Goal: Transaction & Acquisition: Purchase product/service

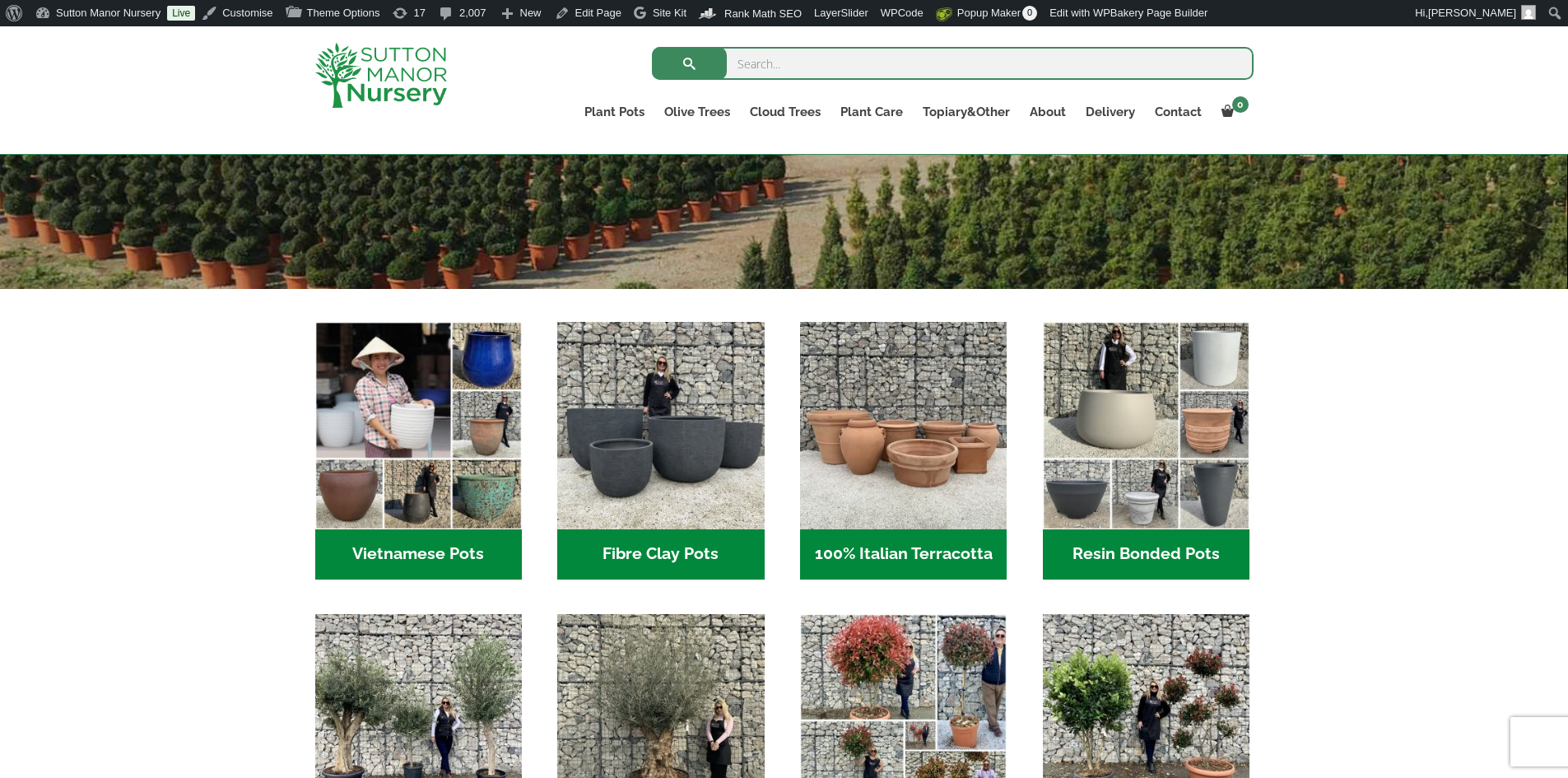
scroll to position [576, 0]
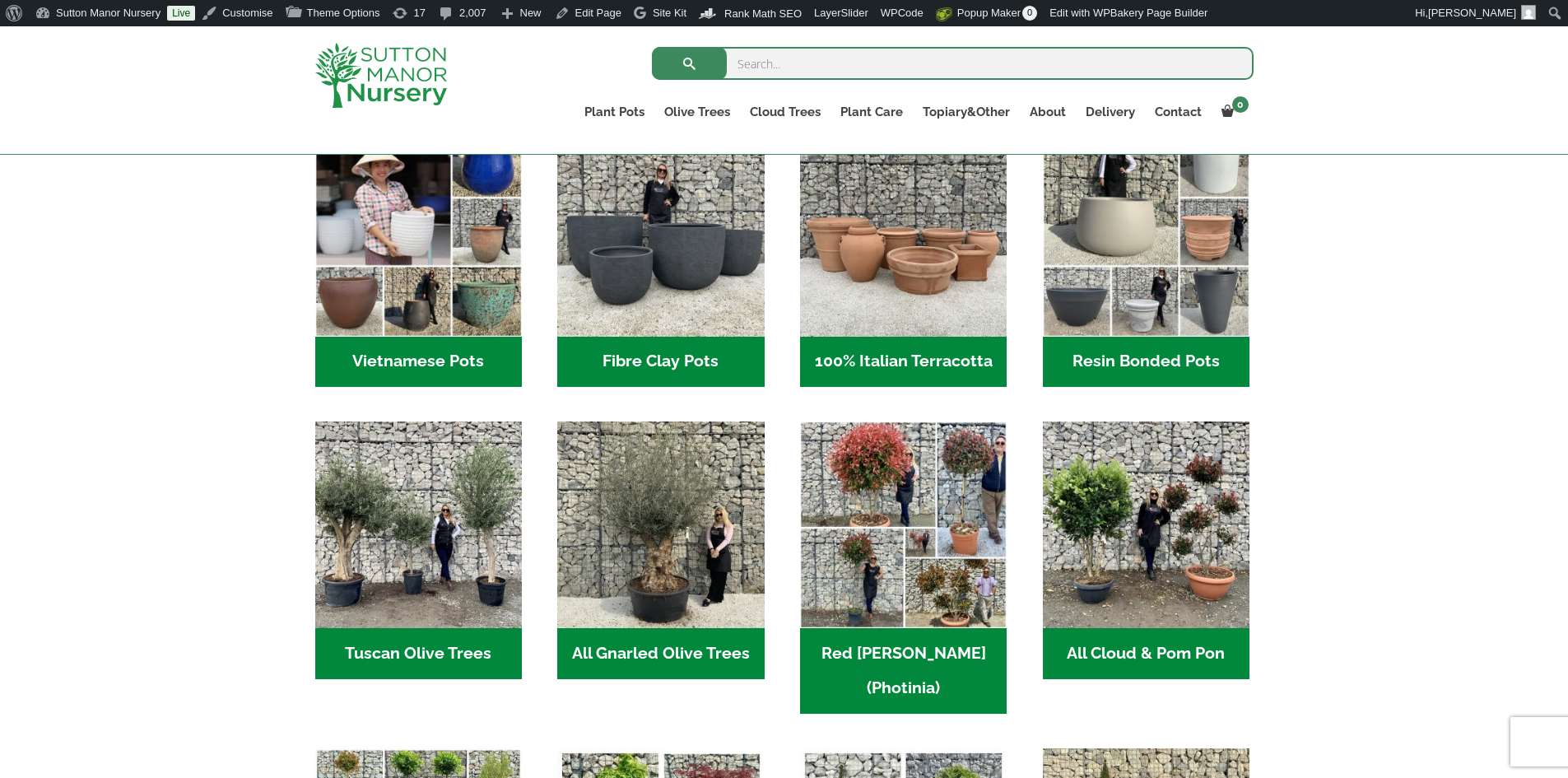
click at [454, 356] on h2 "Vietnamese Pots (55)" at bounding box center [419, 362] width 206 height 51
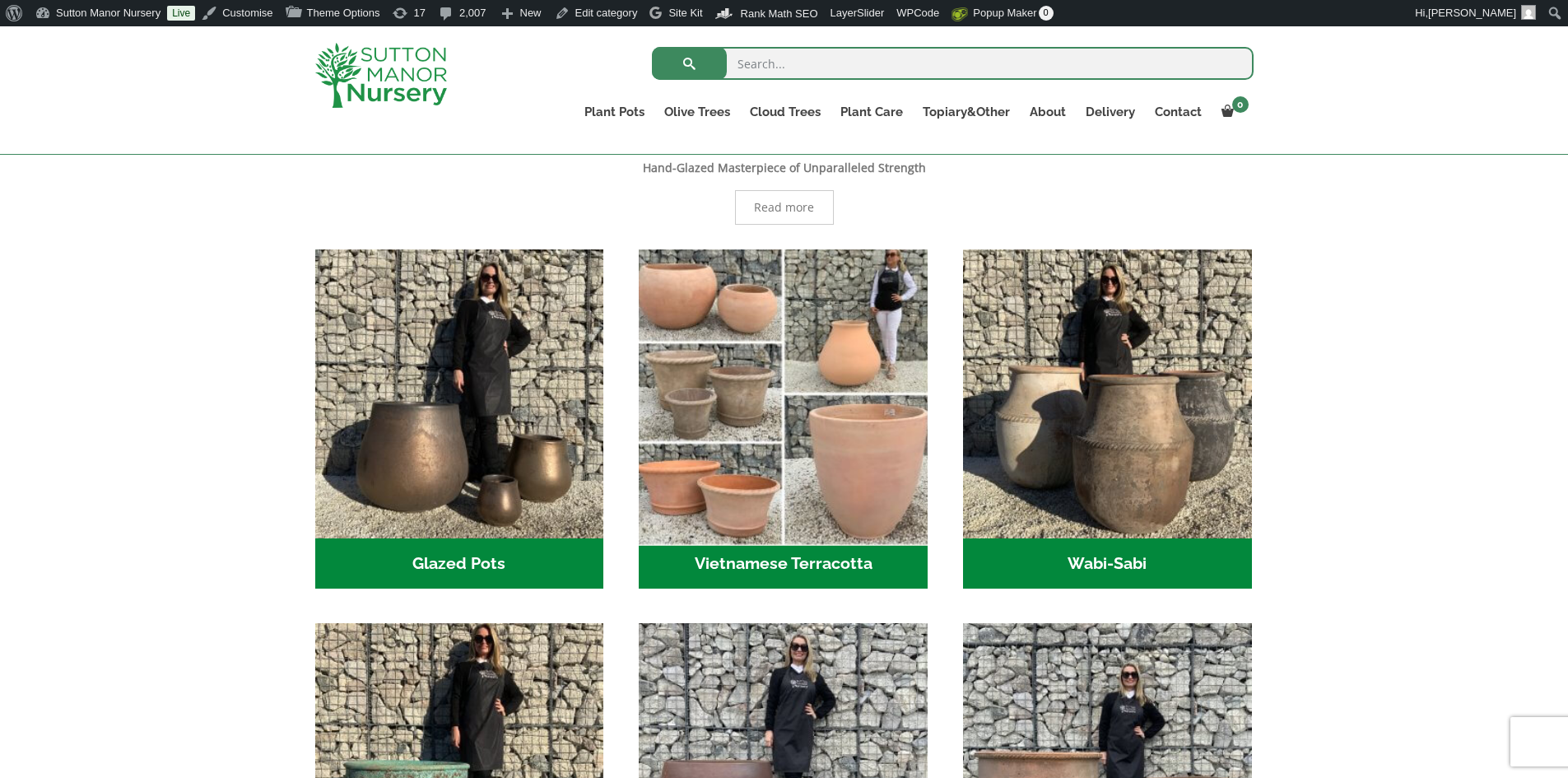
scroll to position [576, 0]
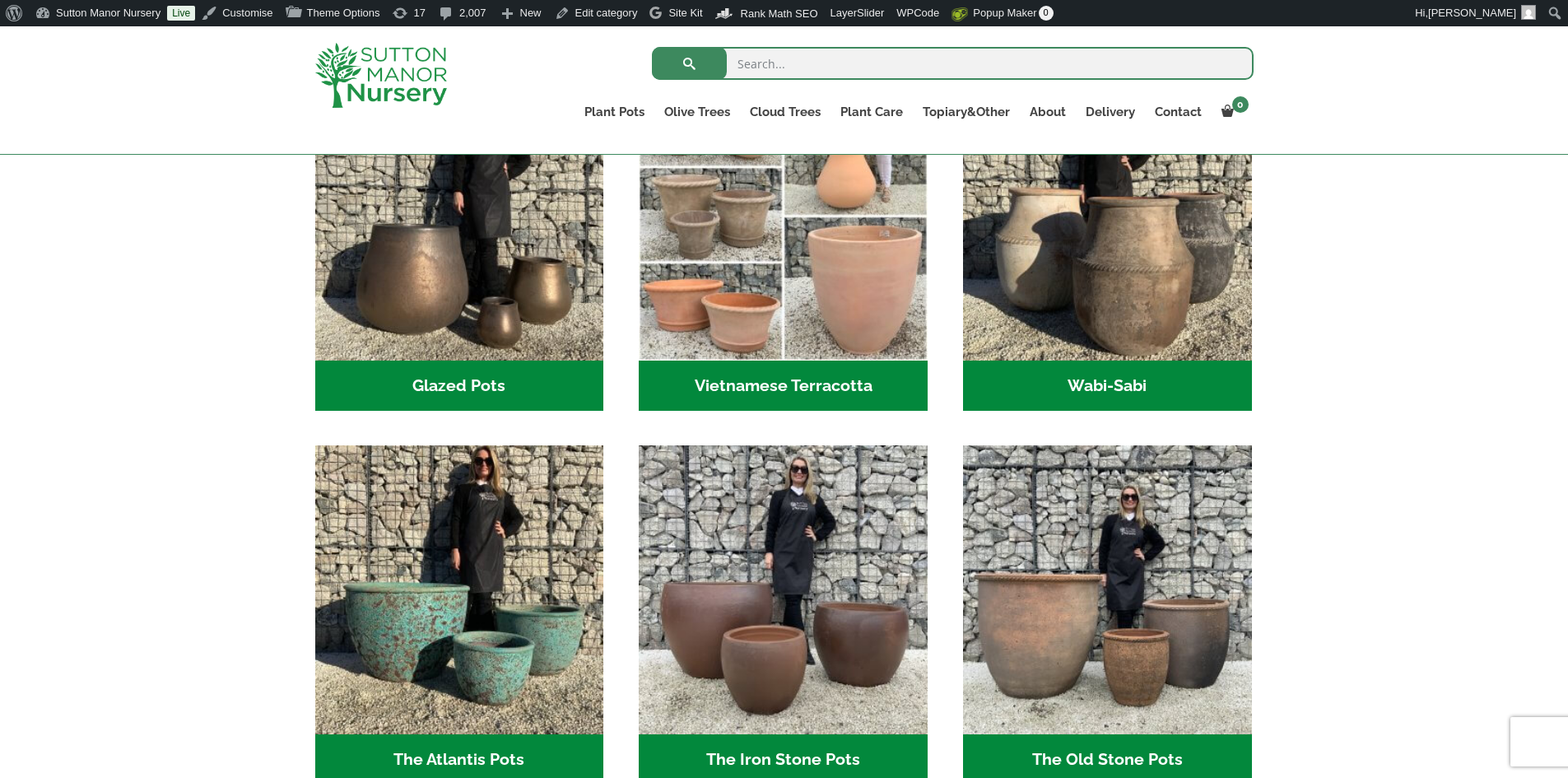
click at [1045, 378] on h2 "Wabi-Sabi (14)" at bounding box center [1107, 387] width 289 height 51
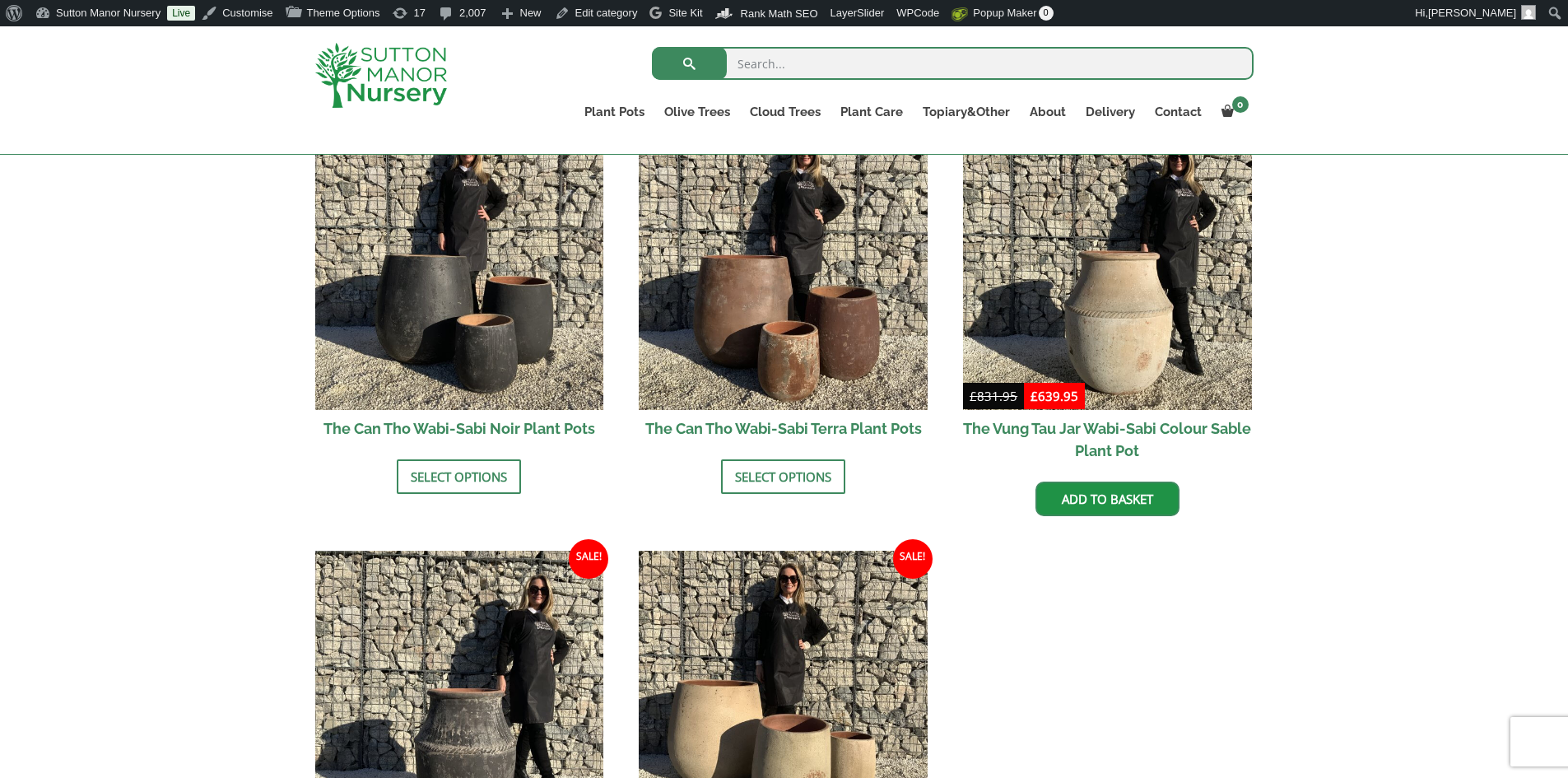
scroll to position [1893, 0]
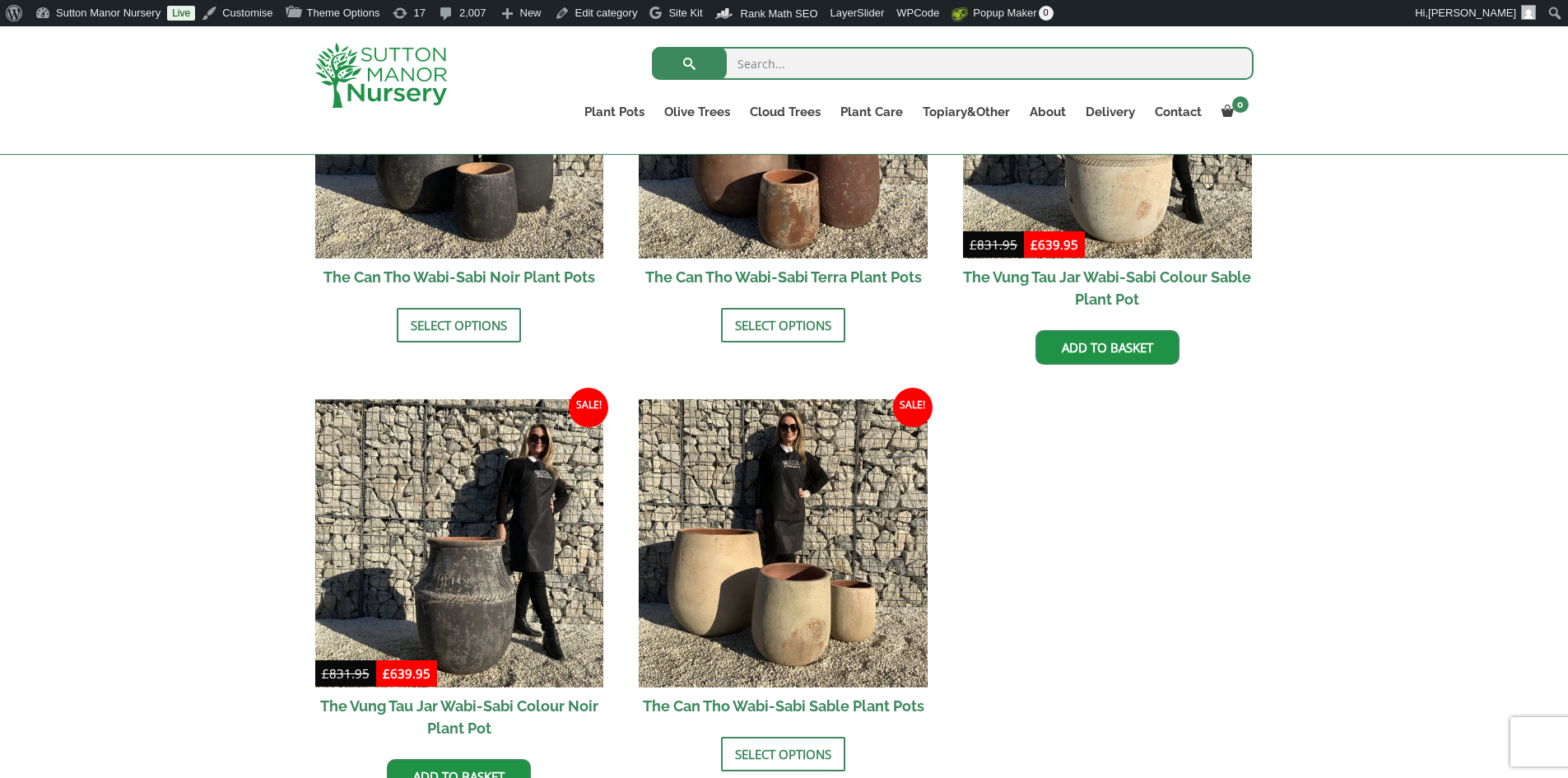
click at [386, 93] on img at bounding box center [381, 76] width 132 height 65
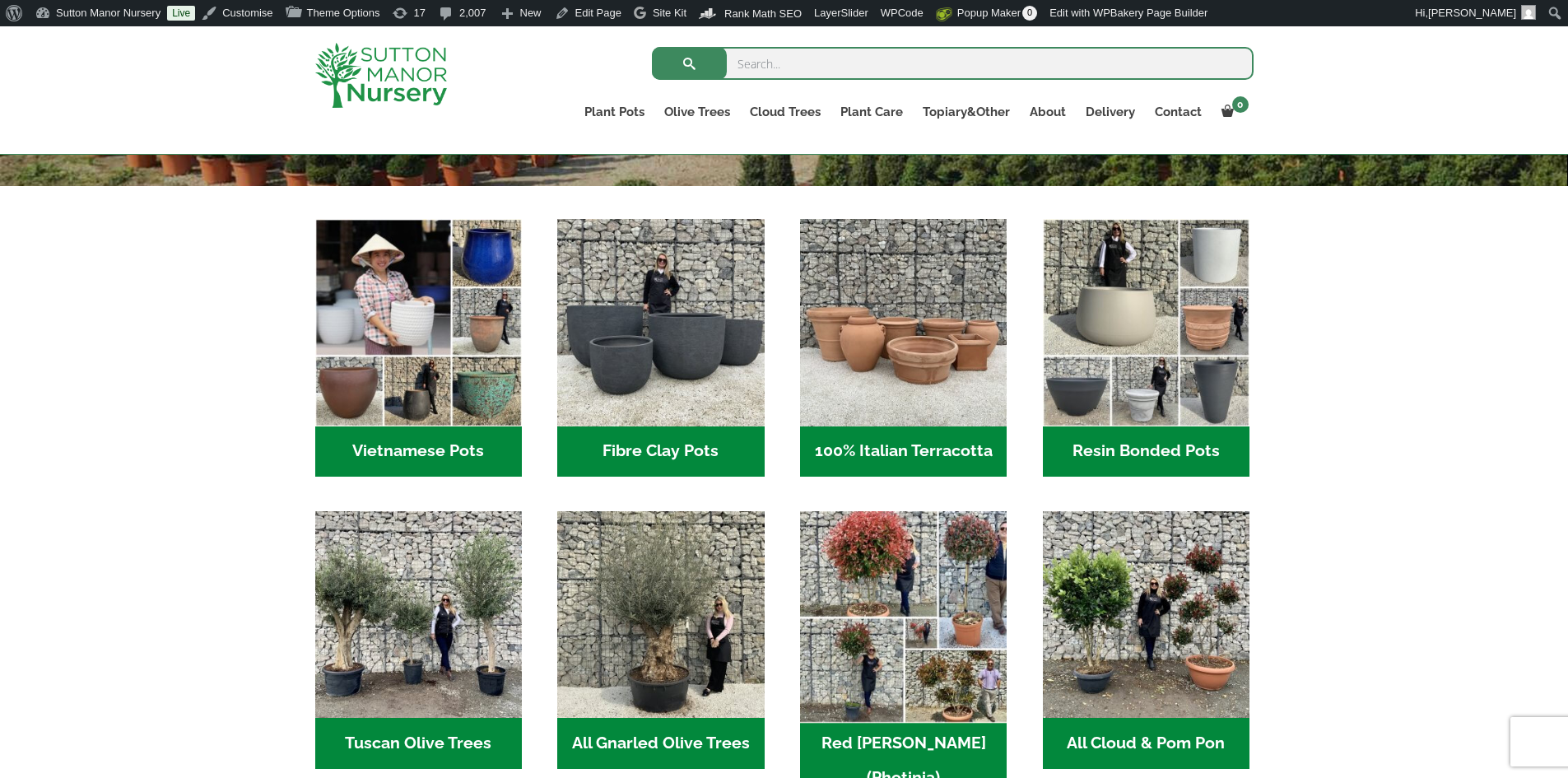
scroll to position [494, 0]
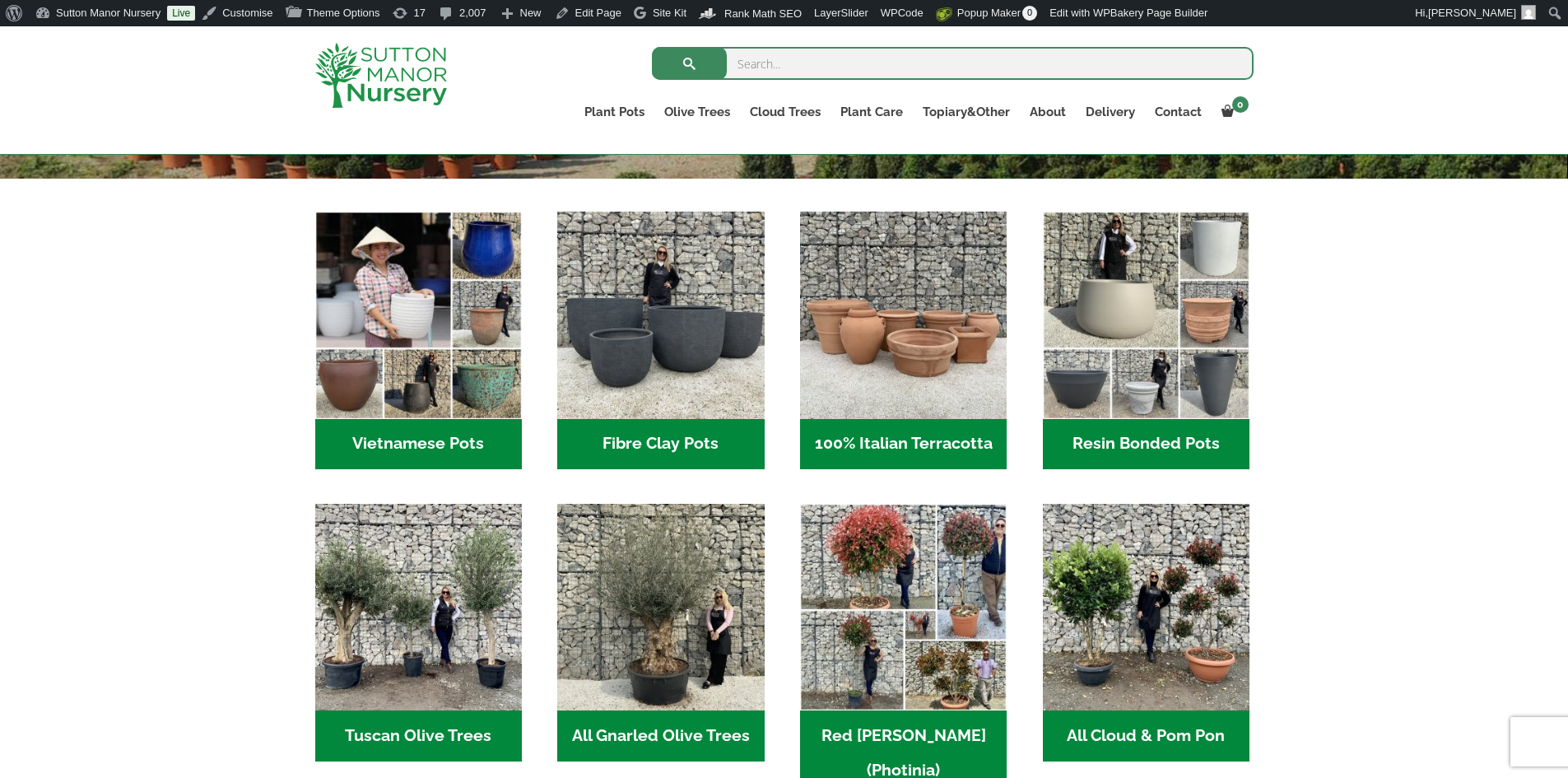
click at [680, 443] on h2 "Fibre Clay Pots (3)" at bounding box center [661, 445] width 206 height 51
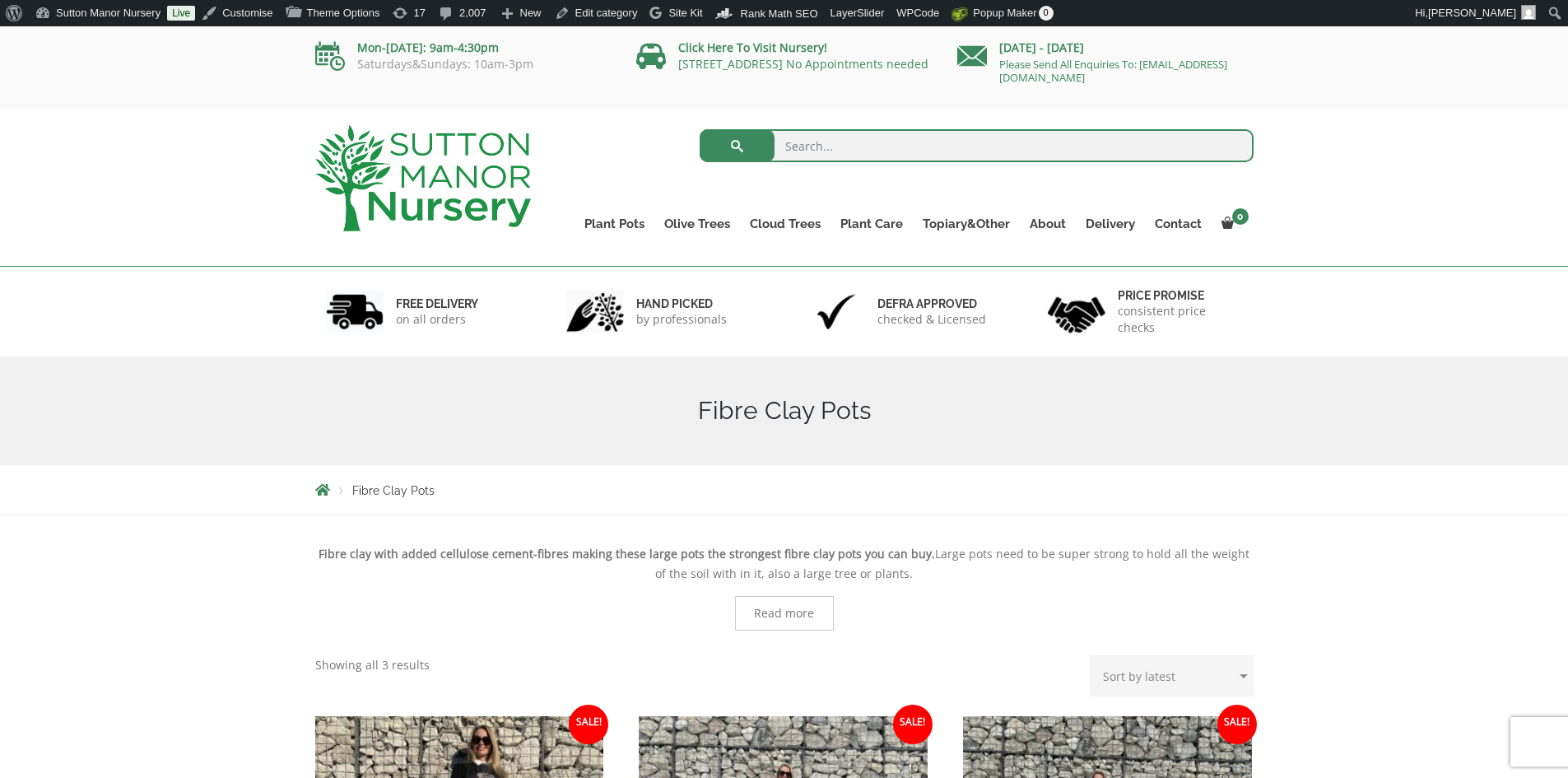
click at [429, 169] on img at bounding box center [423, 178] width 215 height 106
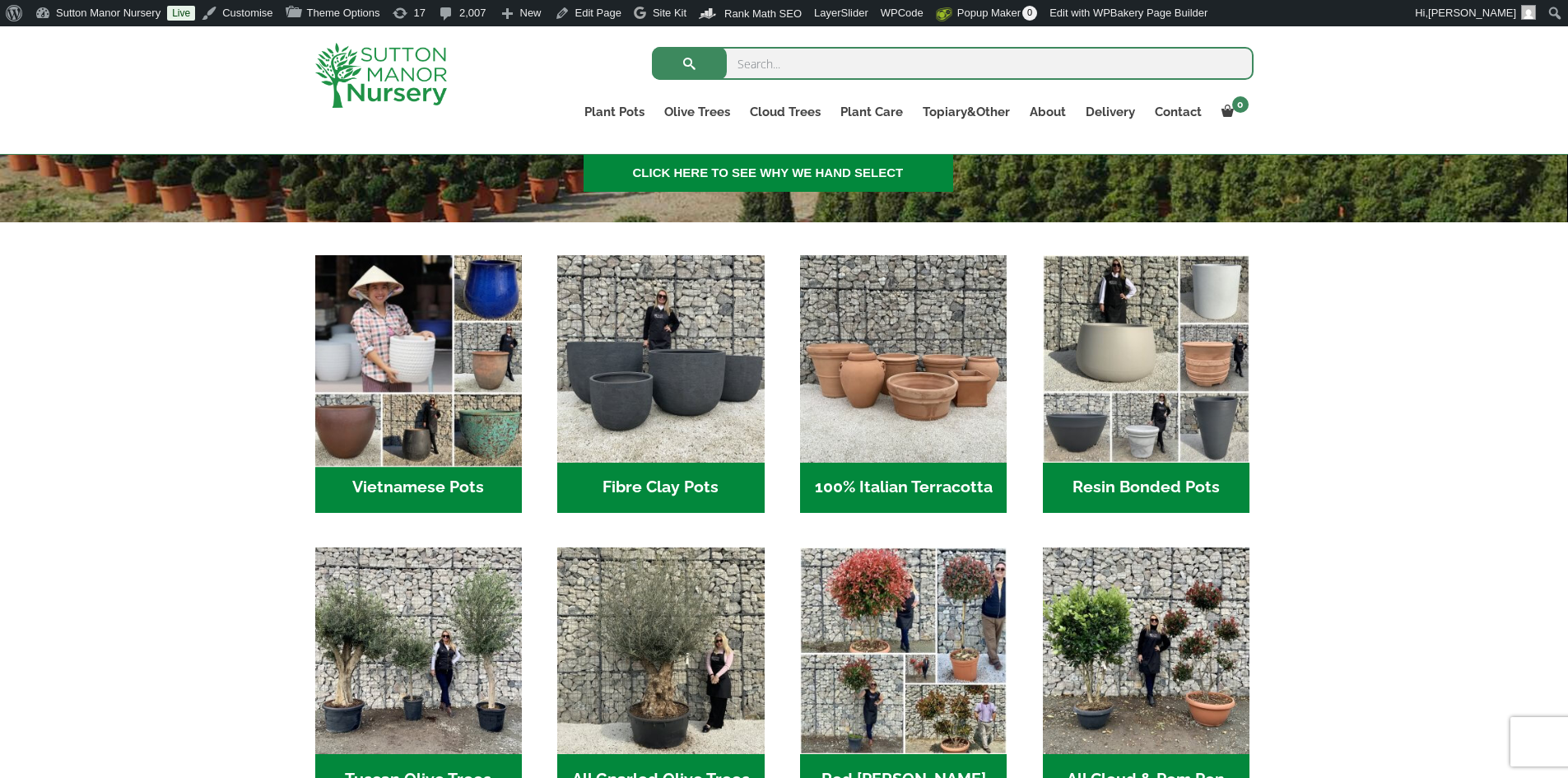
scroll to position [576, 0]
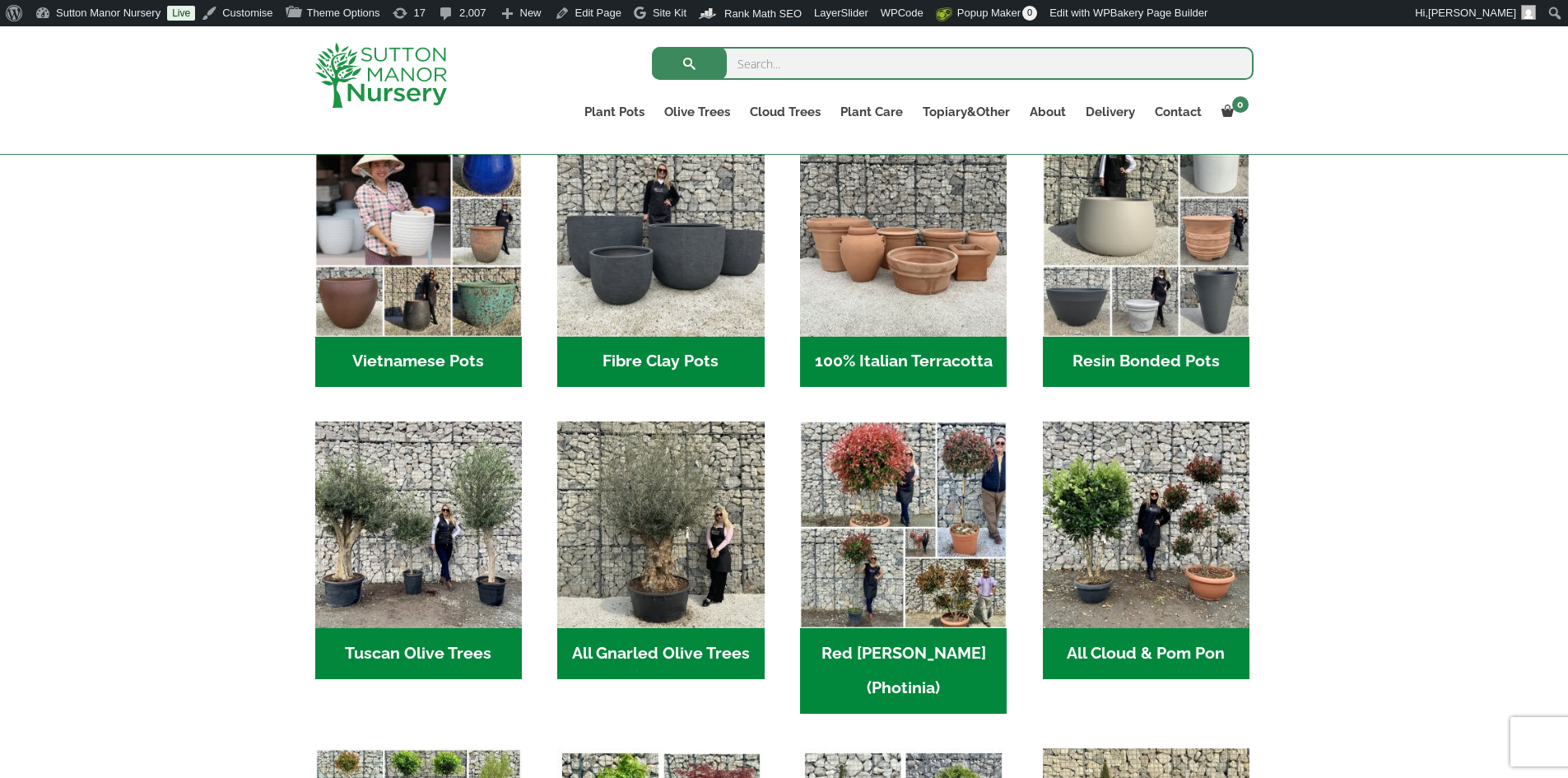
click at [473, 346] on h2 "Vietnamese Pots (55)" at bounding box center [419, 362] width 206 height 51
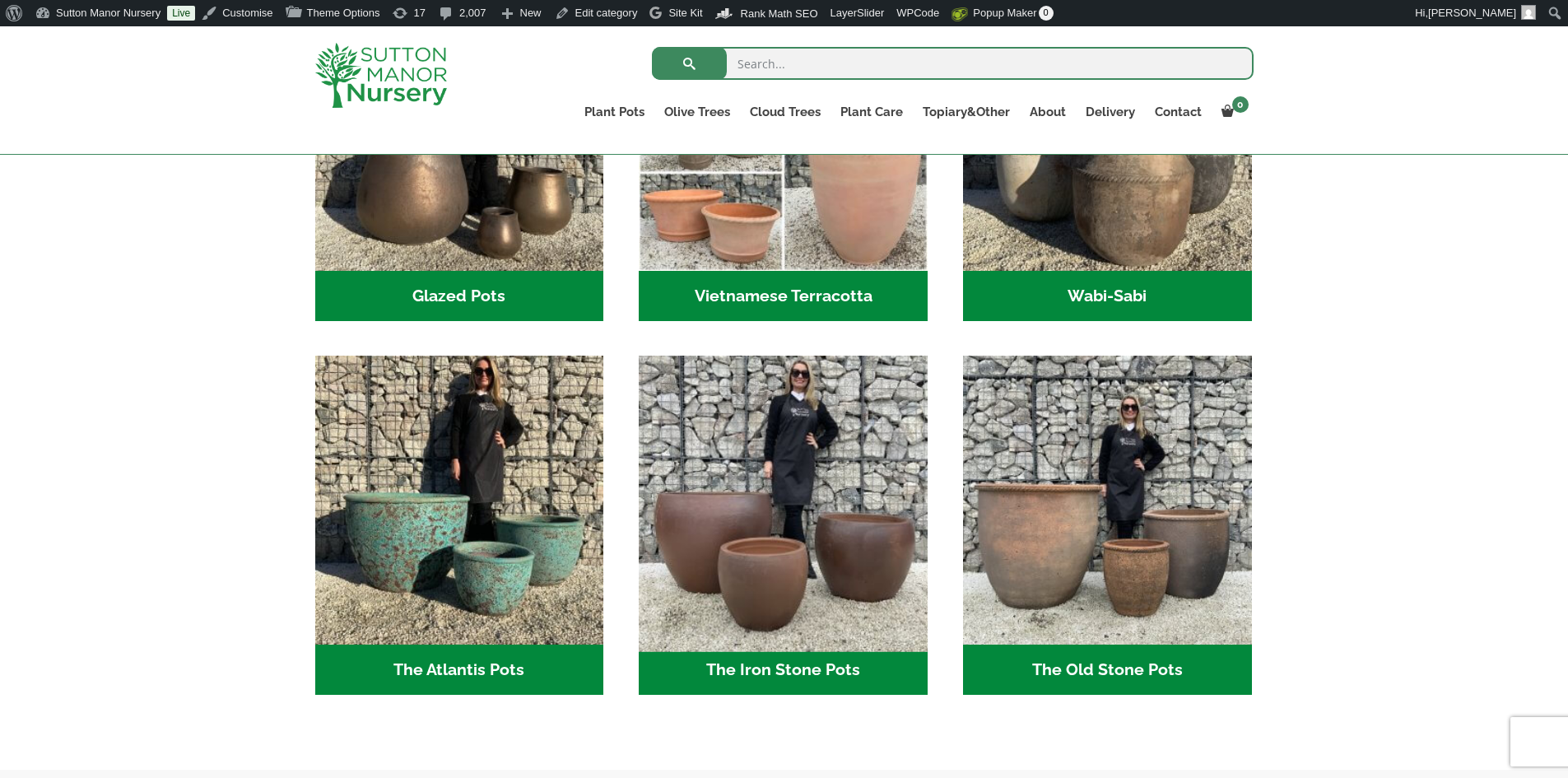
scroll to position [576, 0]
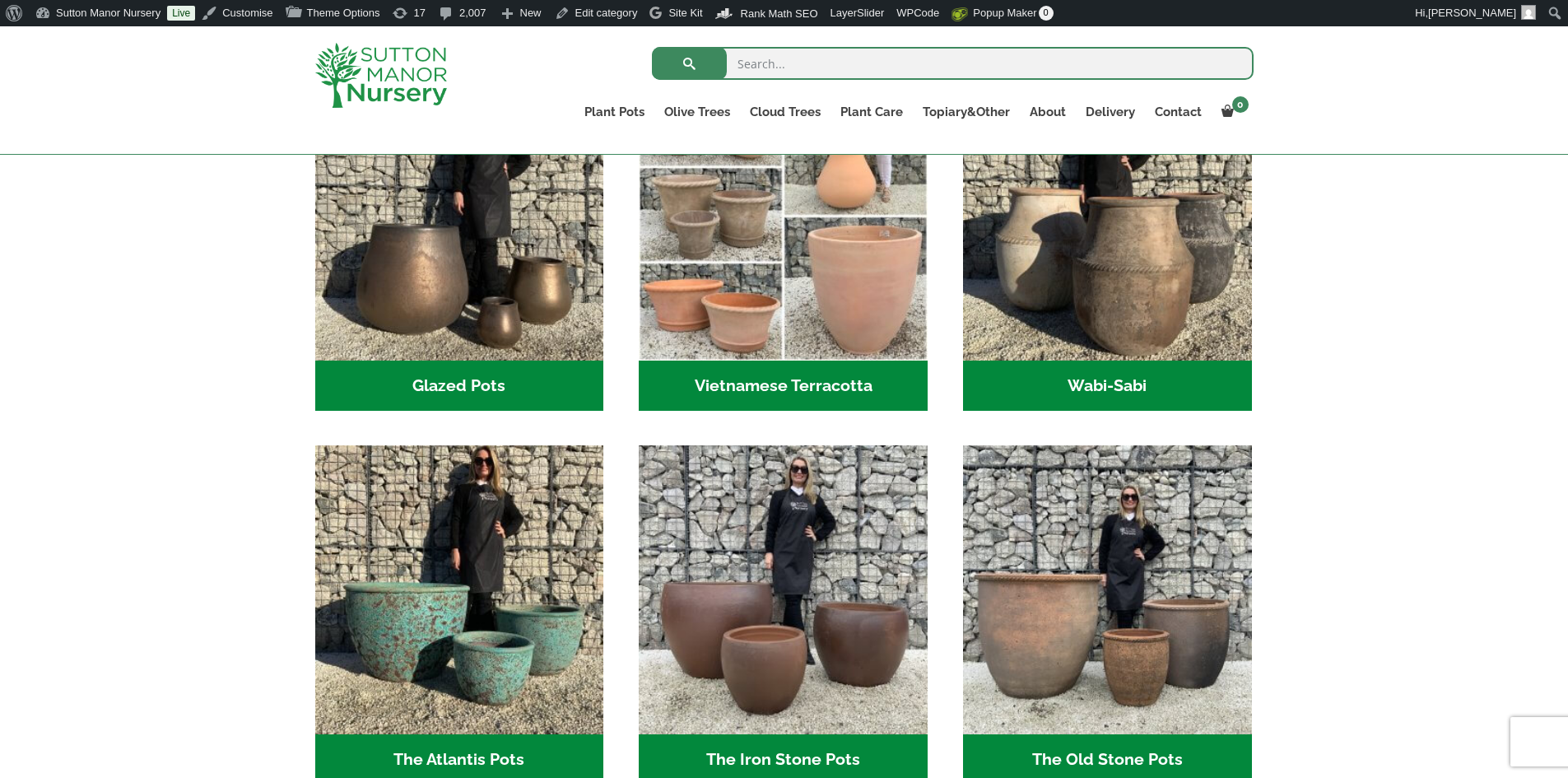
click at [804, 389] on h2 "Vietnamese Terracotta (5)" at bounding box center [784, 387] width 289 height 51
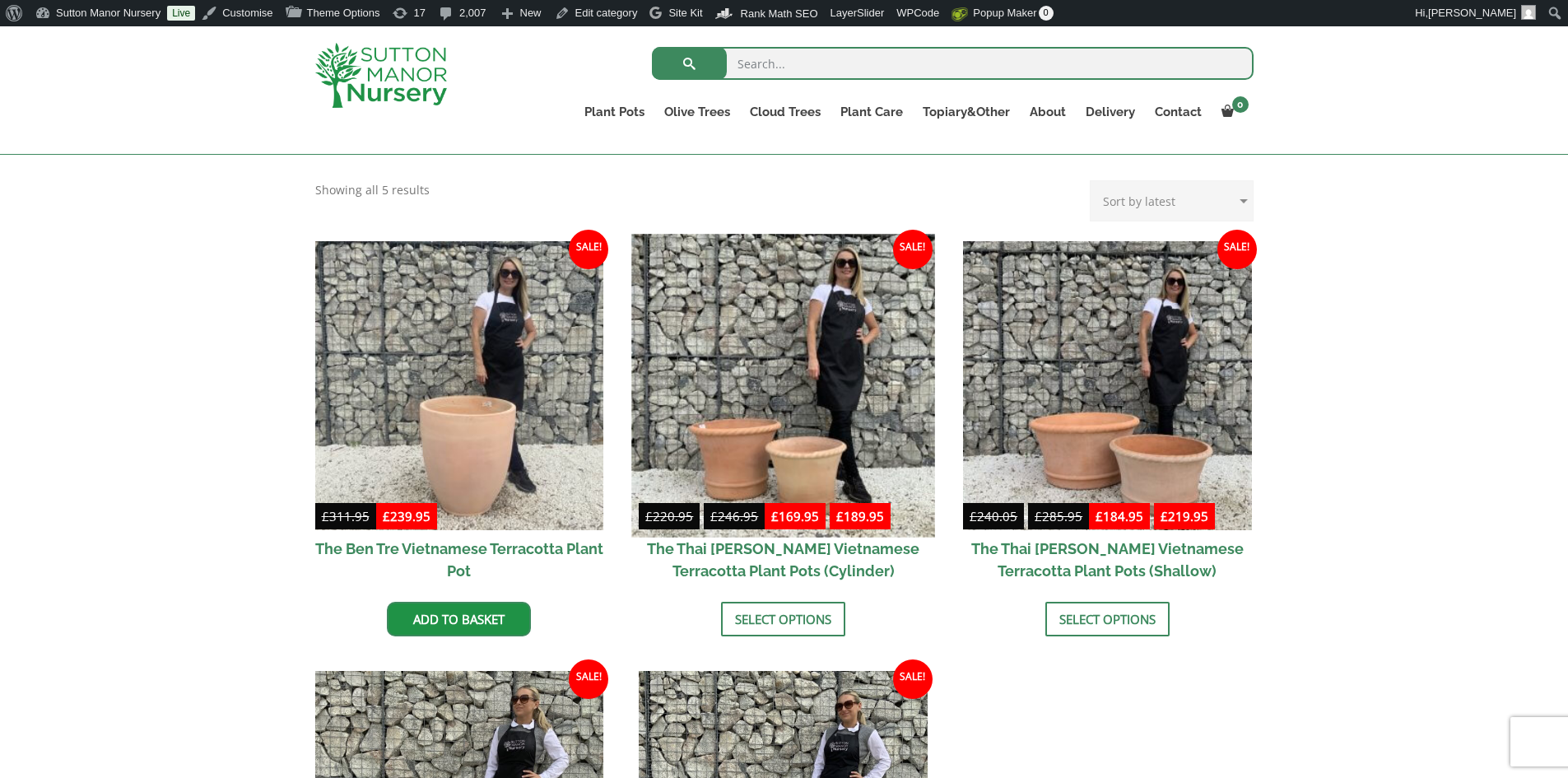
scroll to position [329, 0]
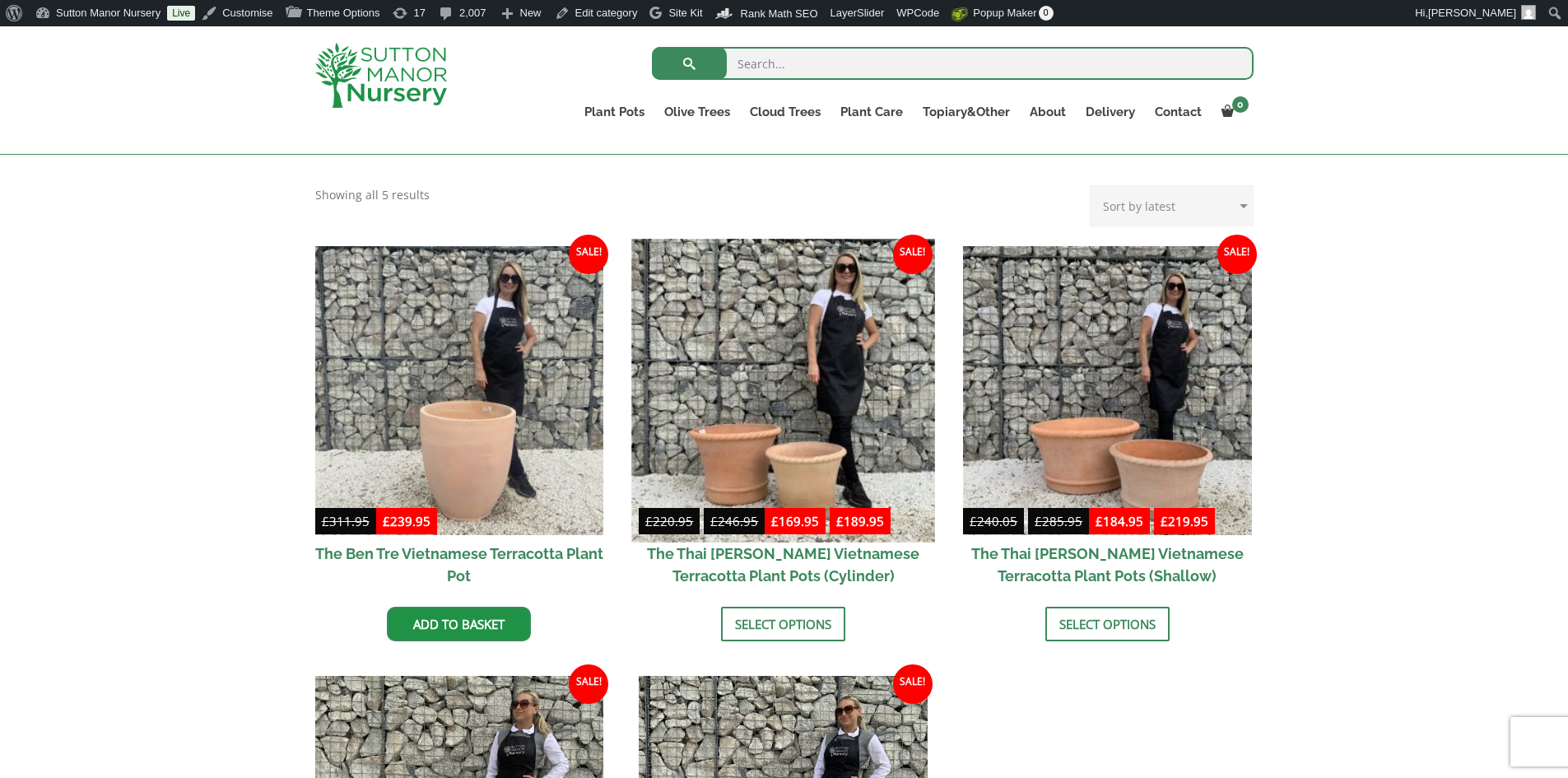
click at [854, 462] on img at bounding box center [784, 390] width 303 height 303
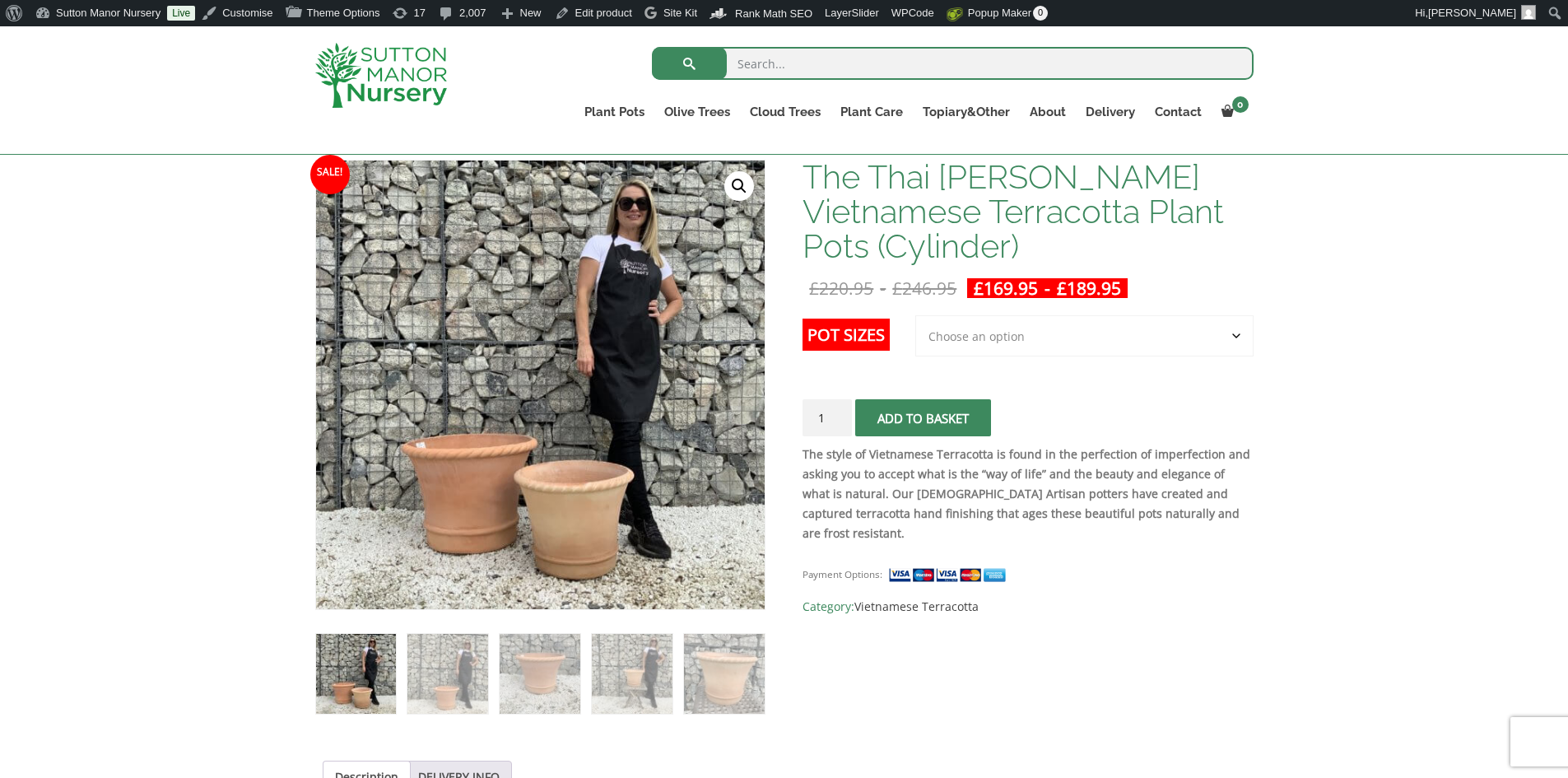
click at [1237, 335] on select "Choose an option 2nd to Largest Pot In The Picture Largest pot In The Picture" at bounding box center [1084, 336] width 338 height 41
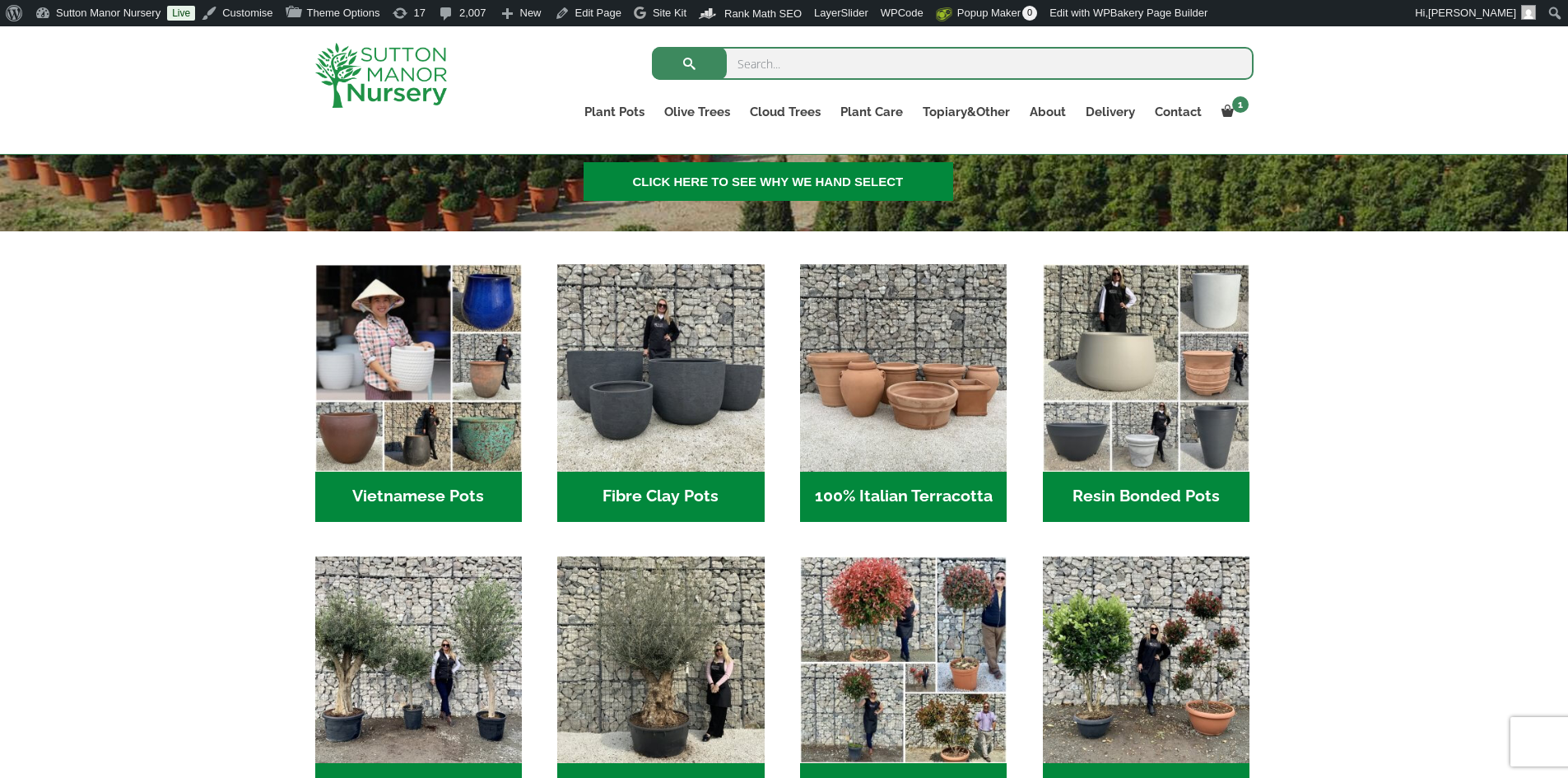
scroll to position [412, 0]
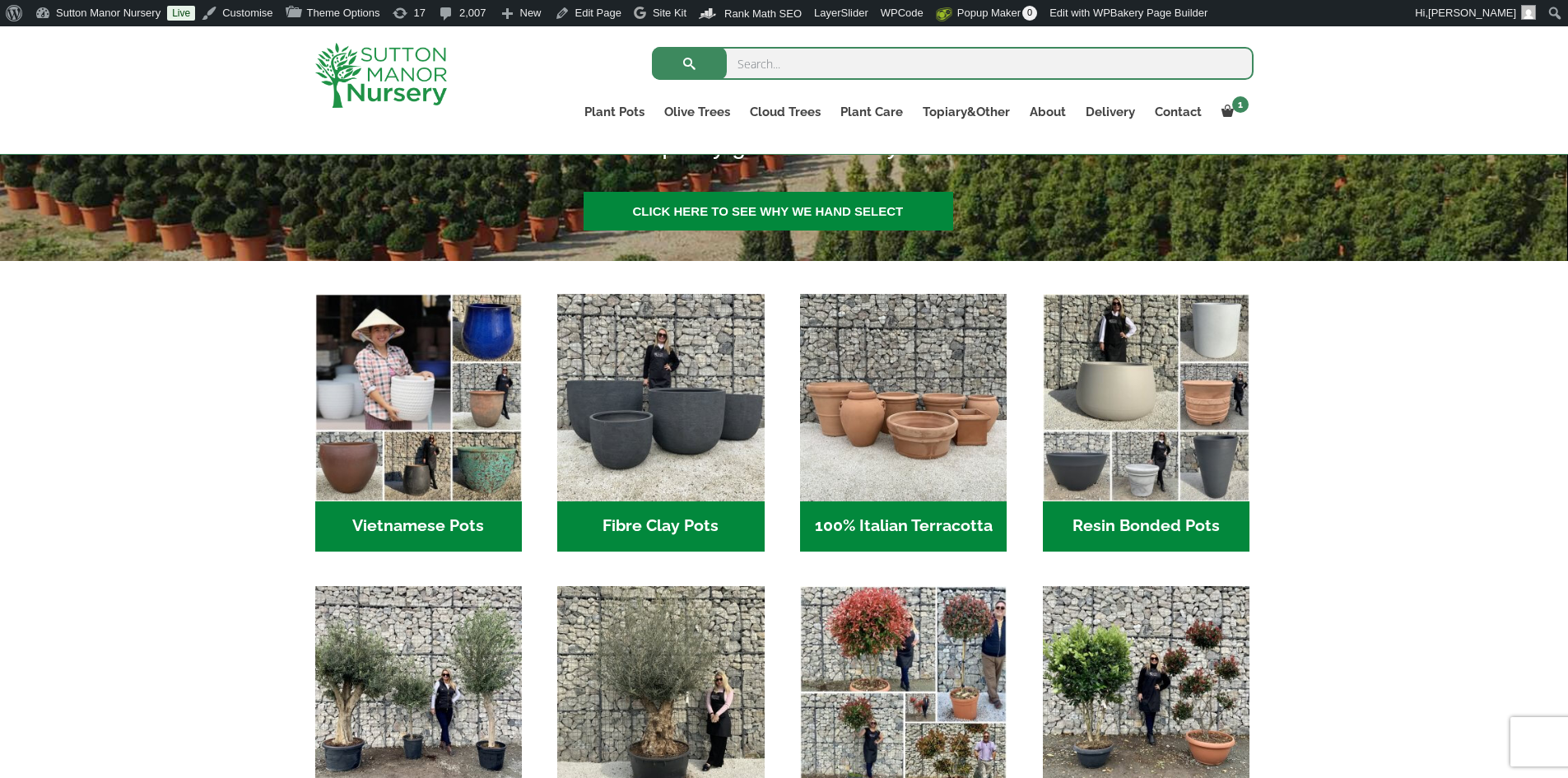
click at [442, 528] on h2 "Vietnamese Pots (55)" at bounding box center [419, 527] width 206 height 51
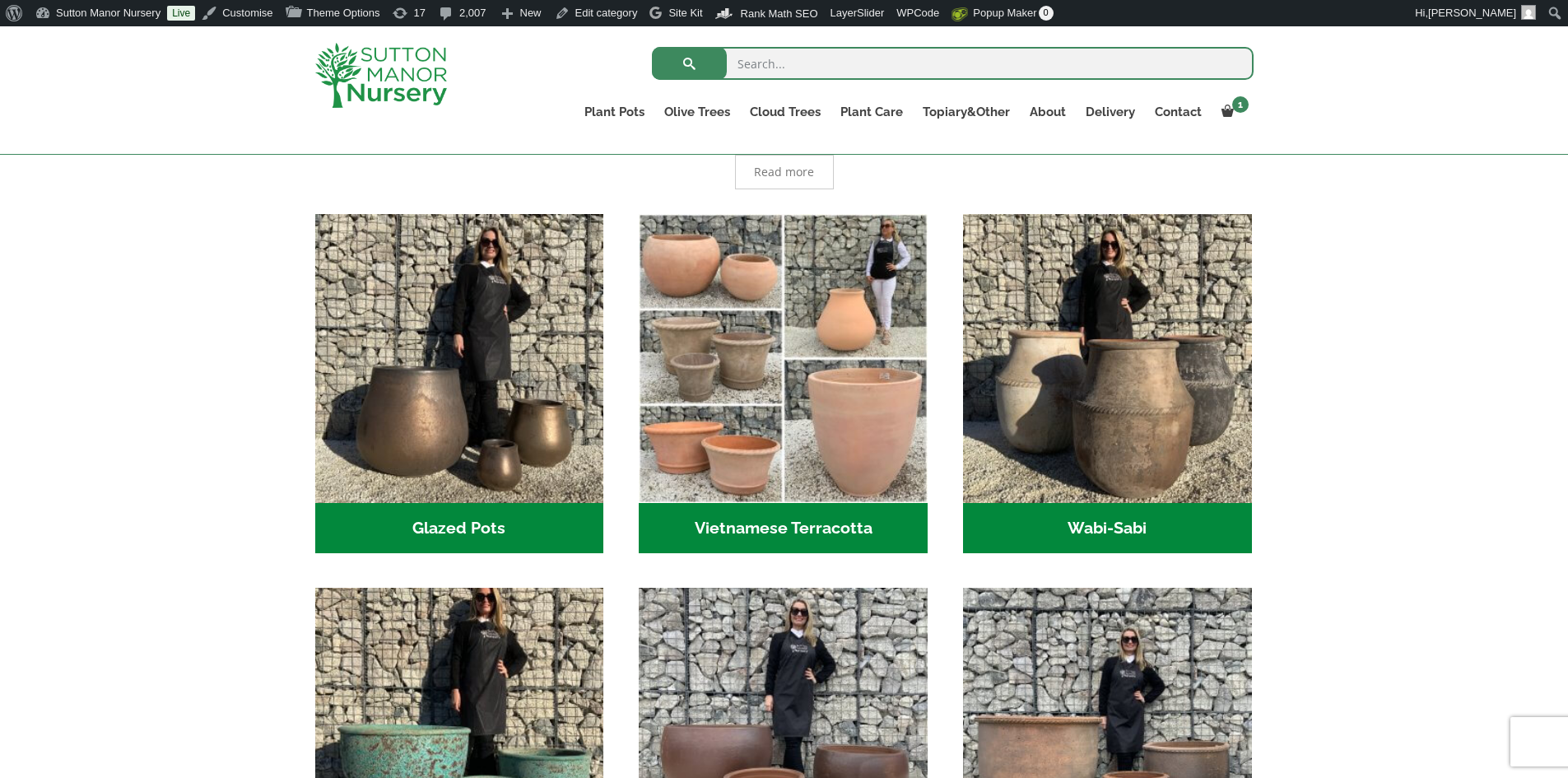
scroll to position [576, 0]
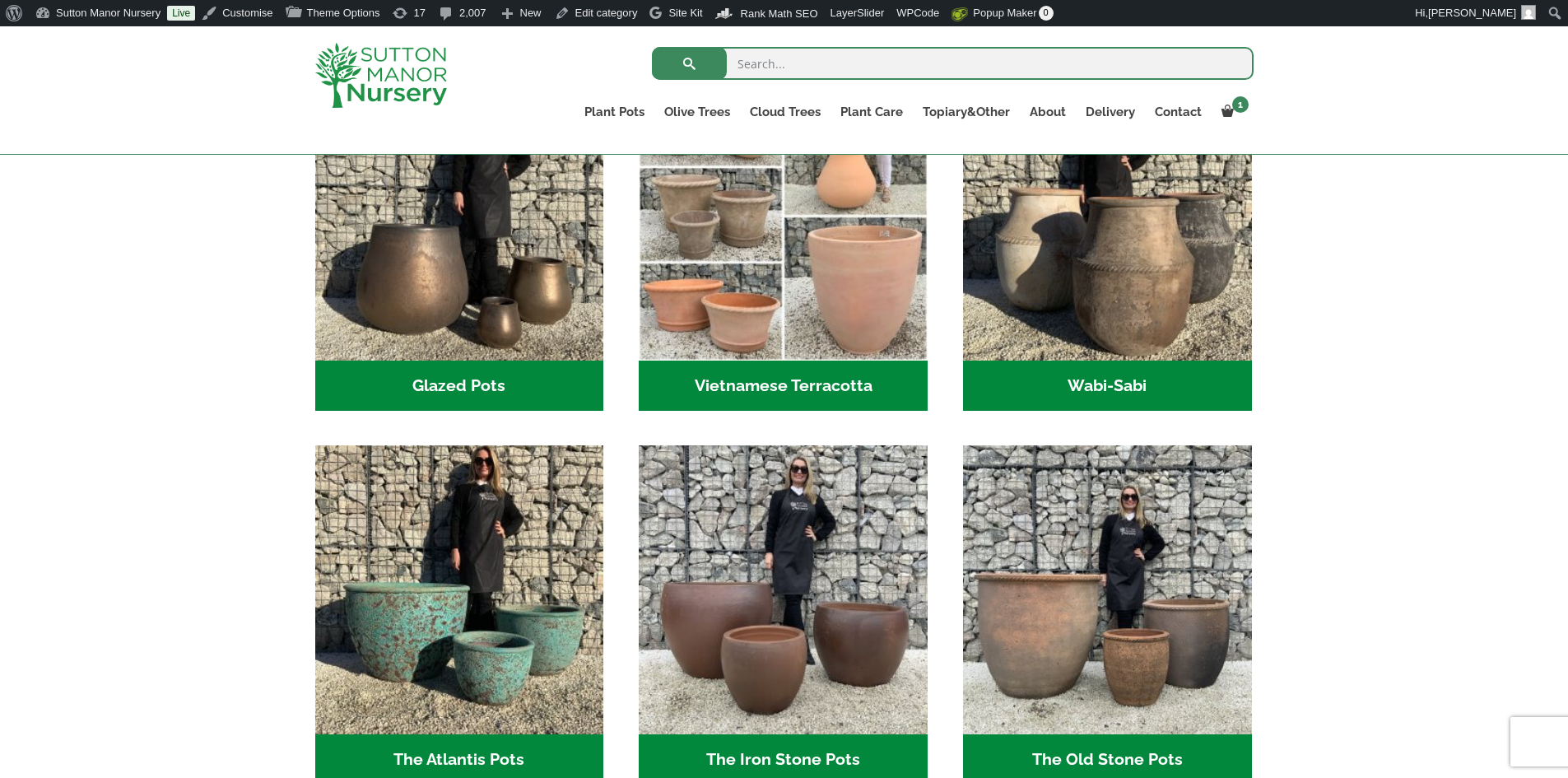
click at [473, 391] on h2 "Glazed Pots (12)" at bounding box center [460, 387] width 289 height 51
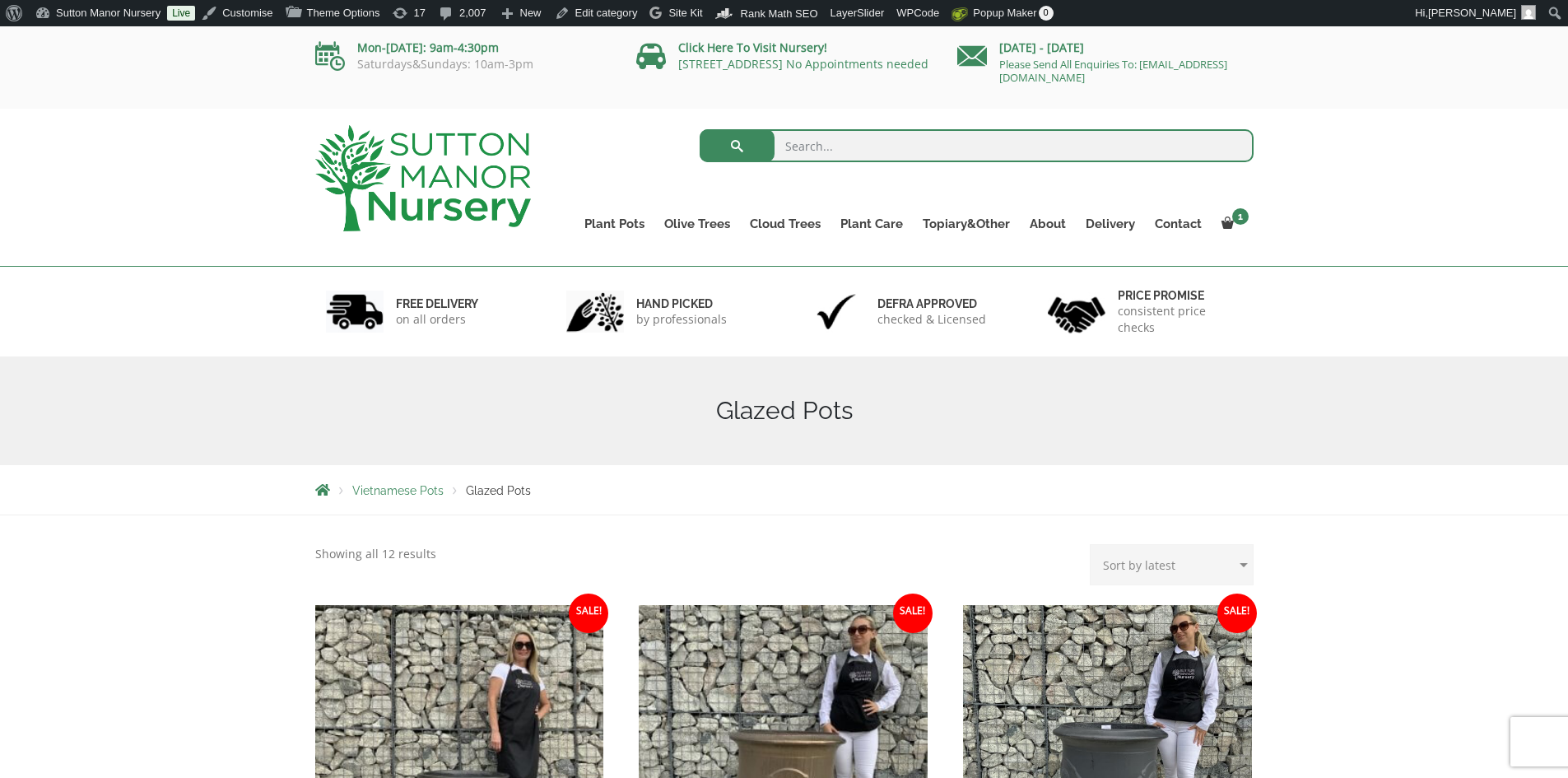
click at [474, 189] on img at bounding box center [423, 178] width 215 height 106
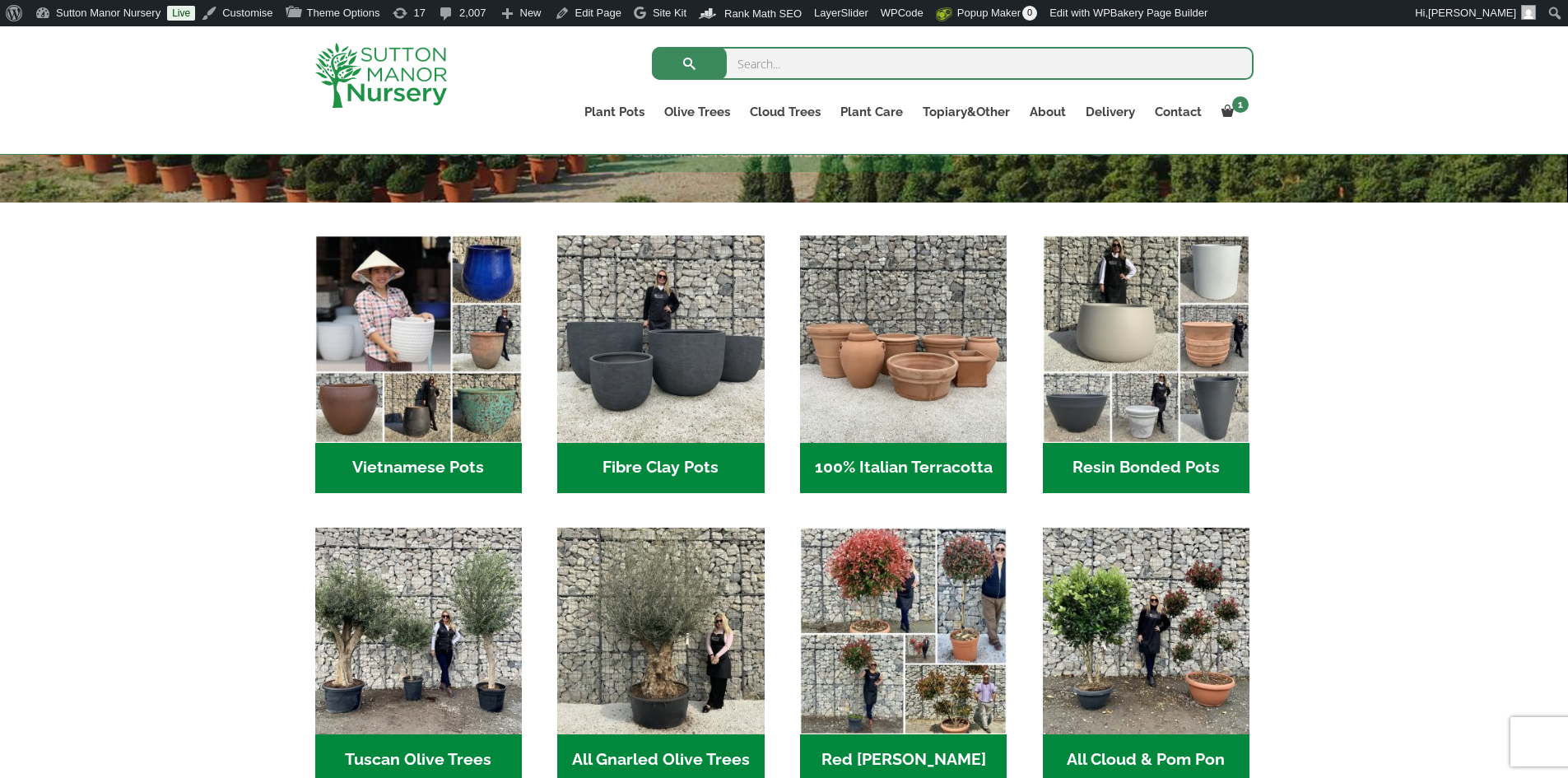
scroll to position [576, 0]
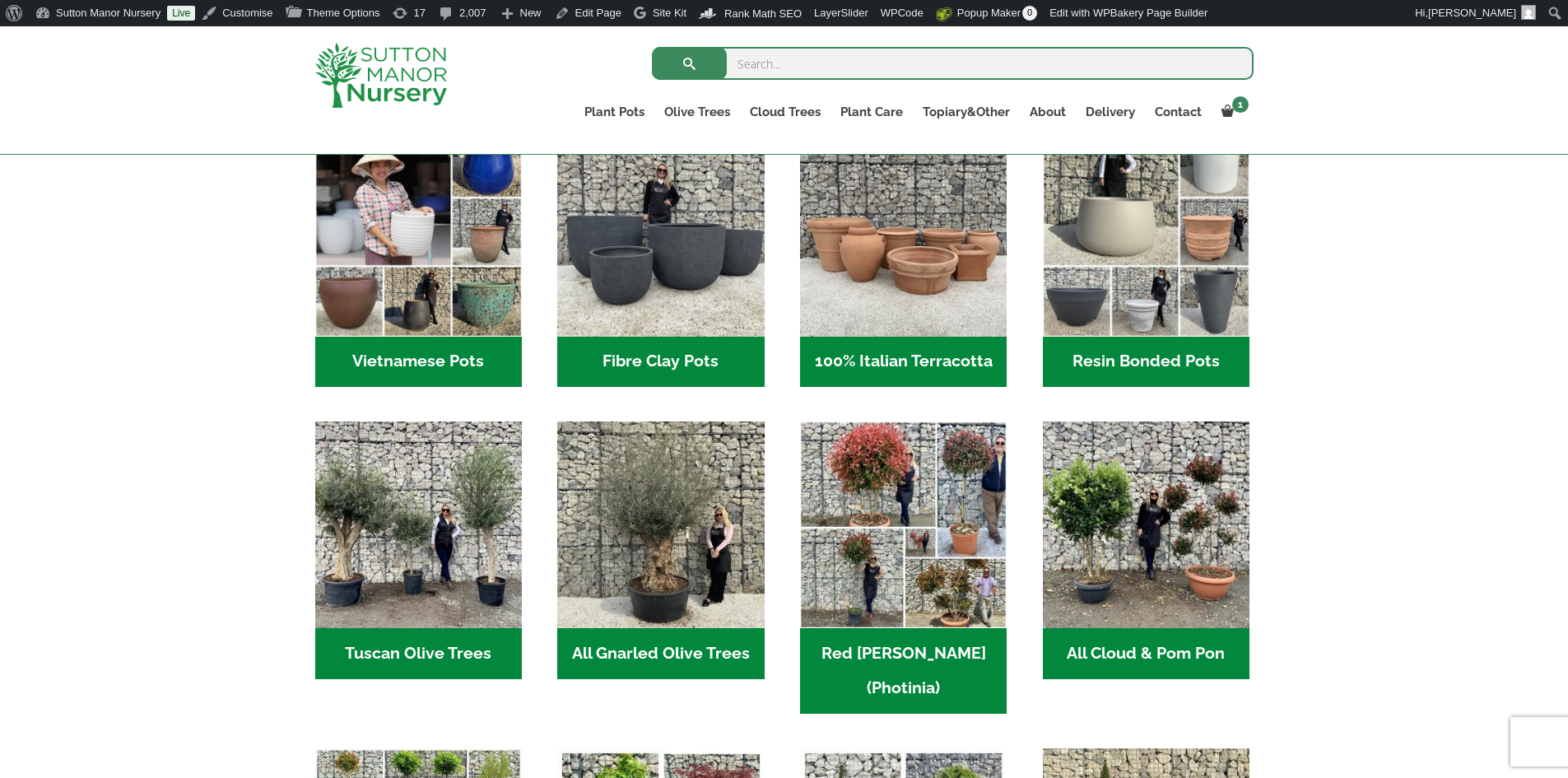
click at [480, 356] on h2 "Vietnamese Pots (55)" at bounding box center [419, 362] width 206 height 51
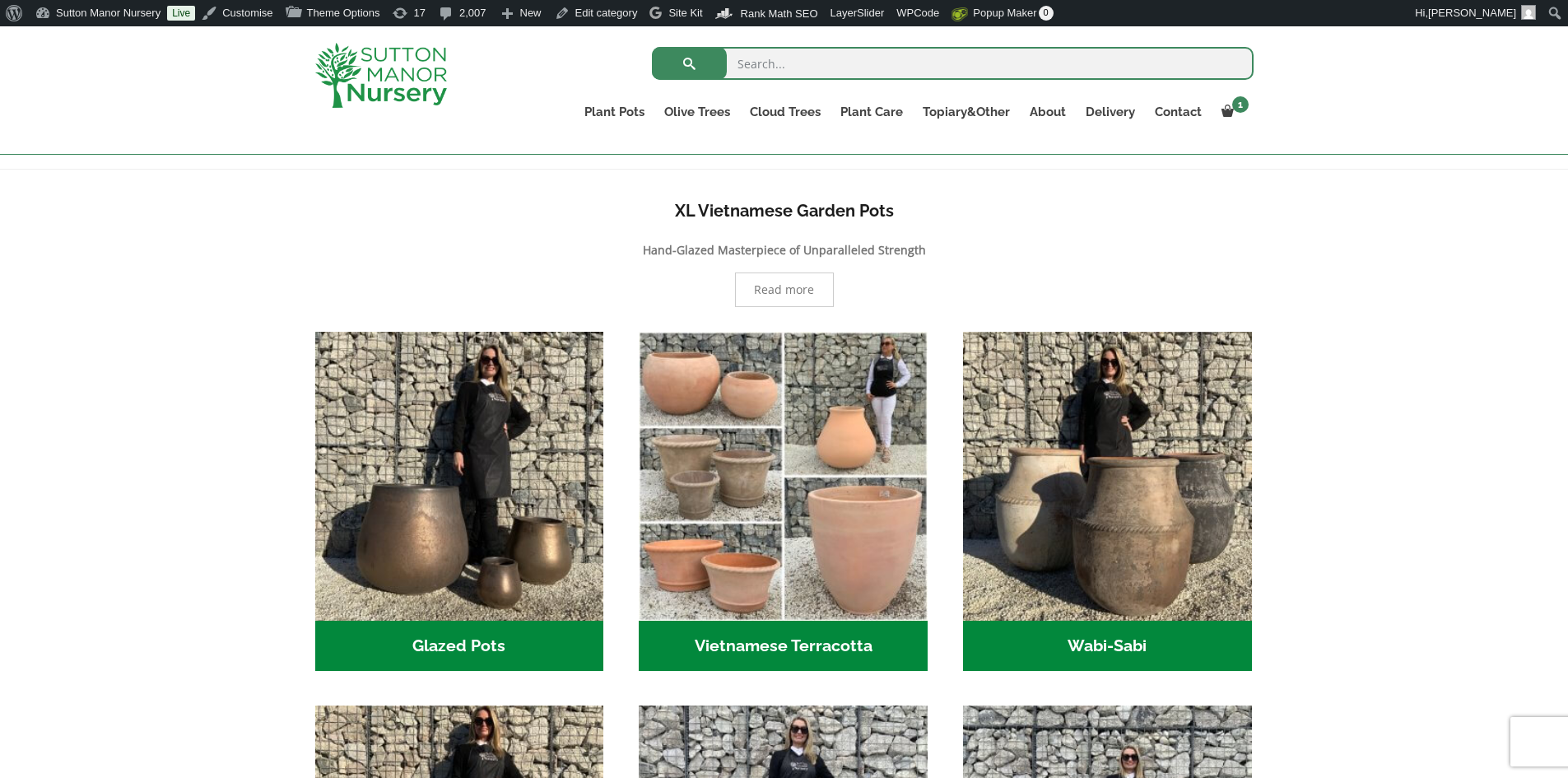
scroll to position [412, 0]
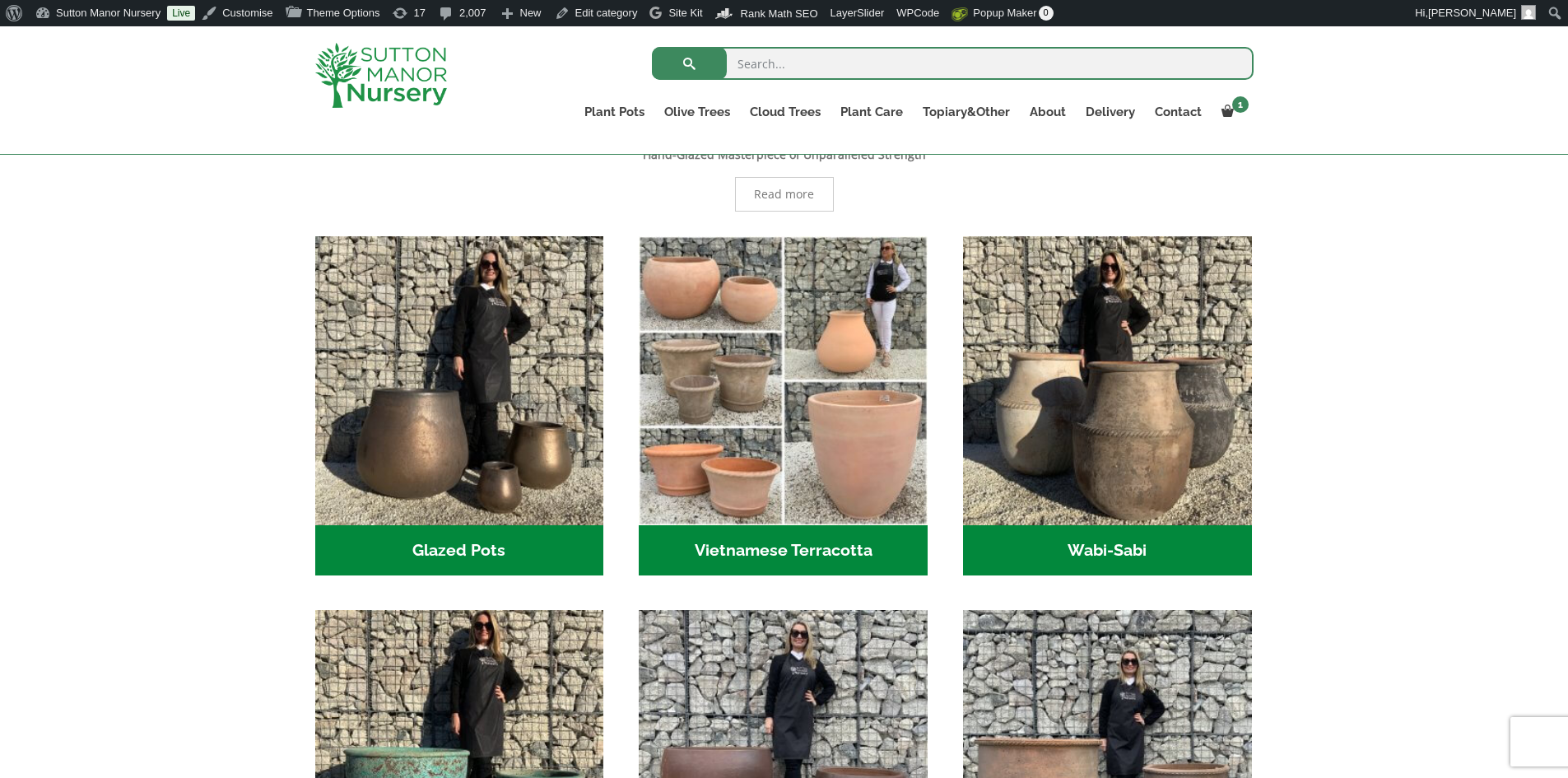
click at [869, 550] on h2 "Vietnamese Terracotta (5)" at bounding box center [784, 551] width 289 height 51
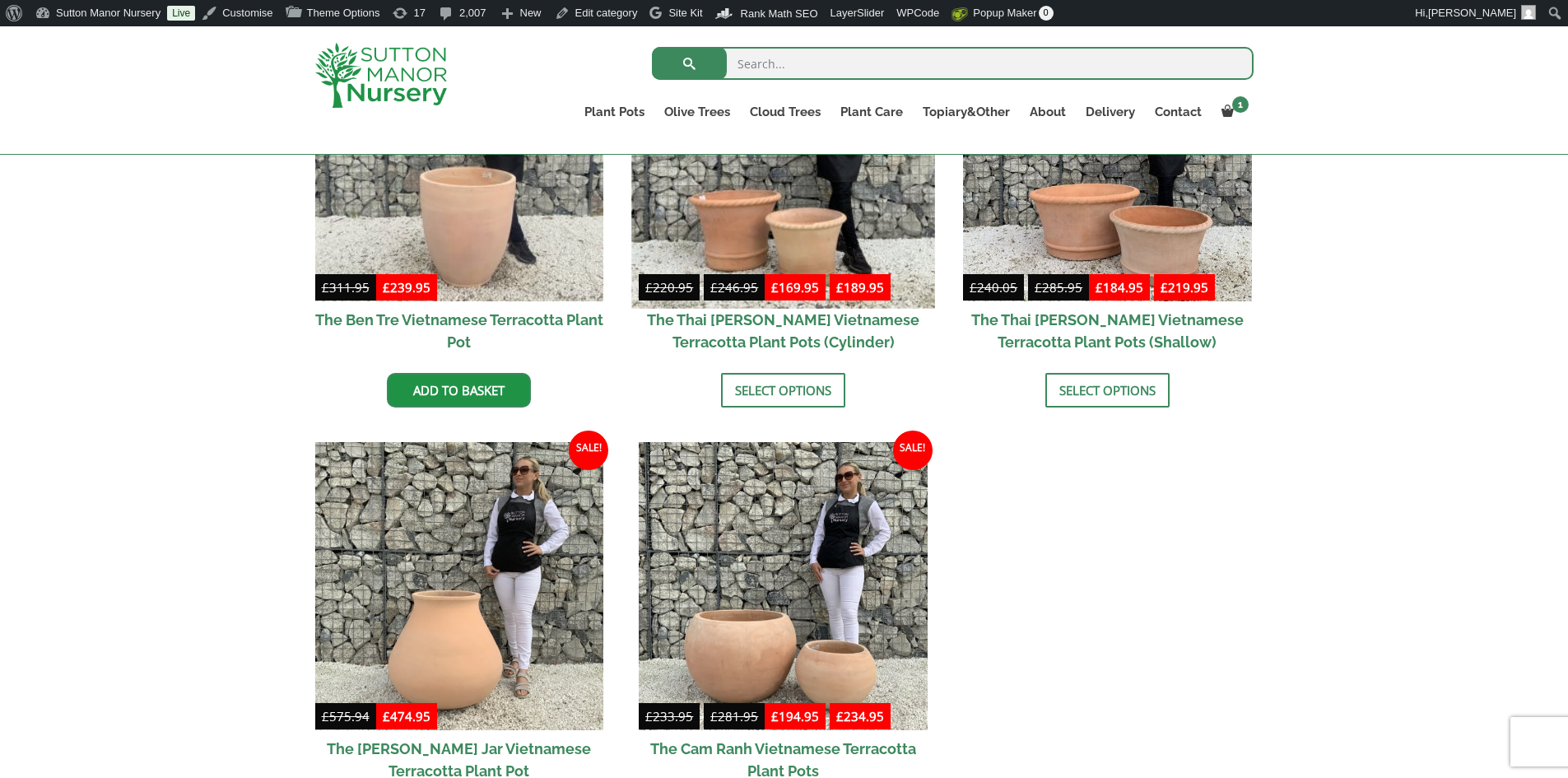
scroll to position [659, 0]
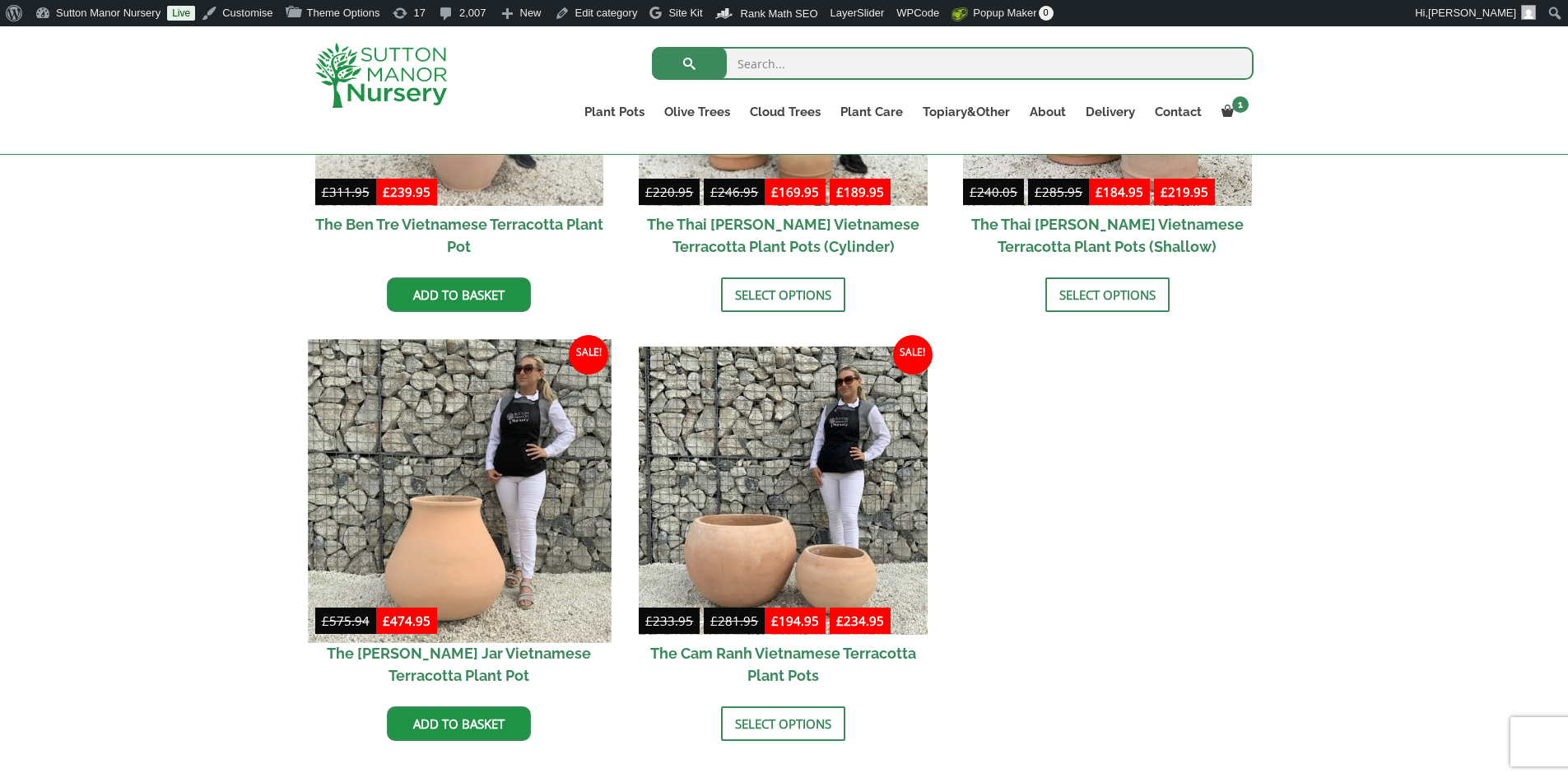
click at [504, 533] on img at bounding box center [459, 491] width 303 height 303
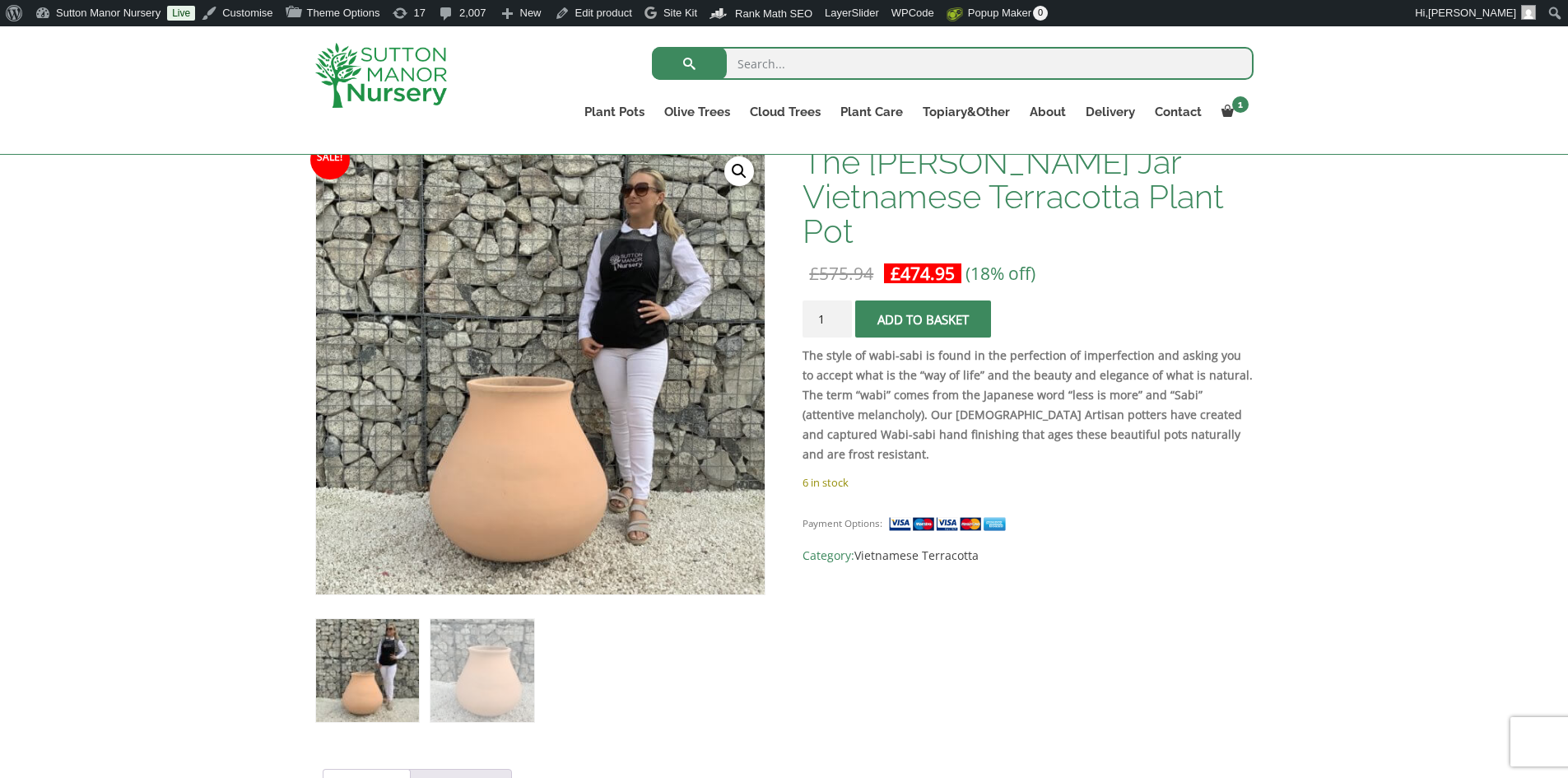
scroll to position [247, 0]
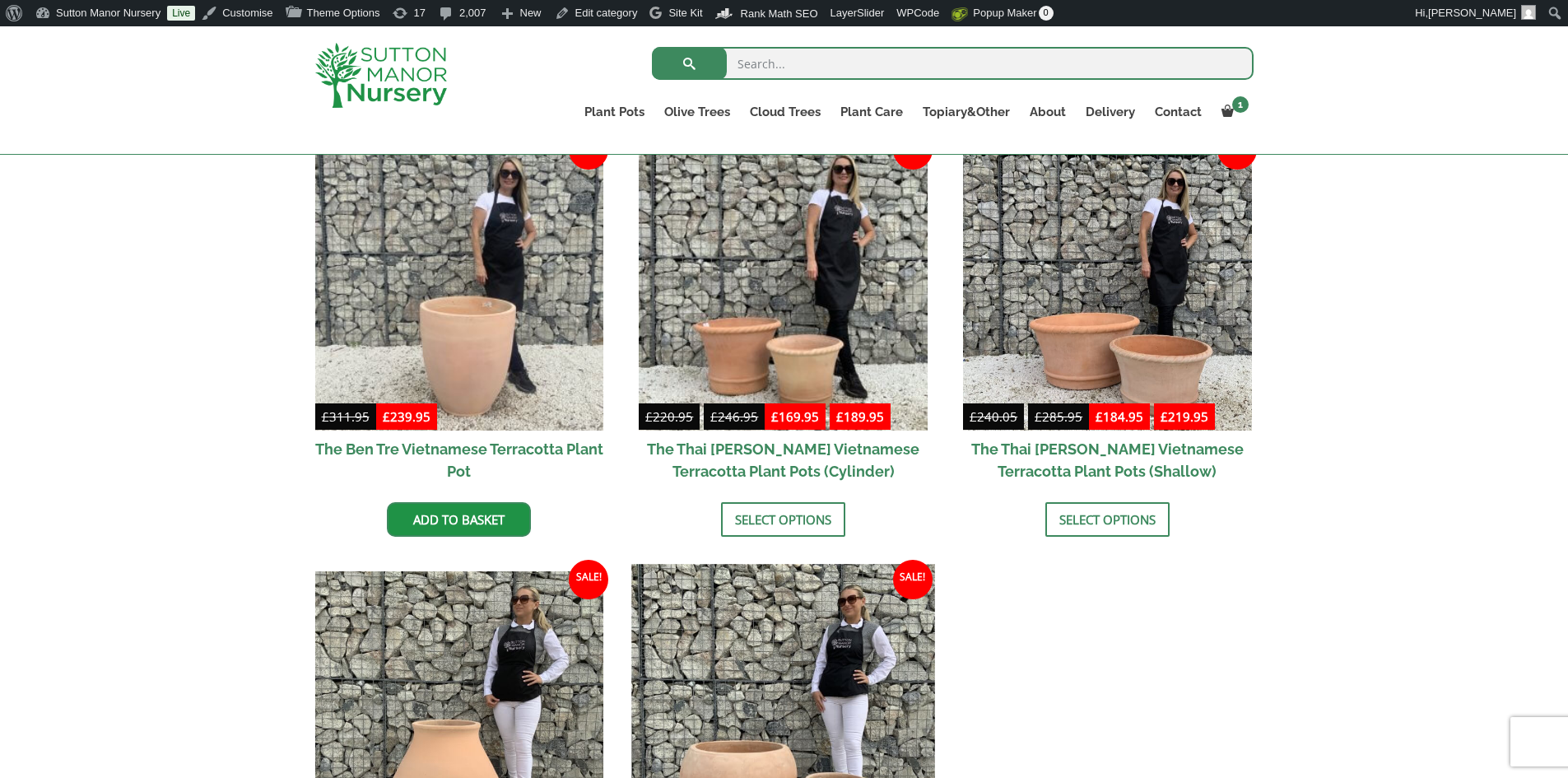
scroll to position [412, 0]
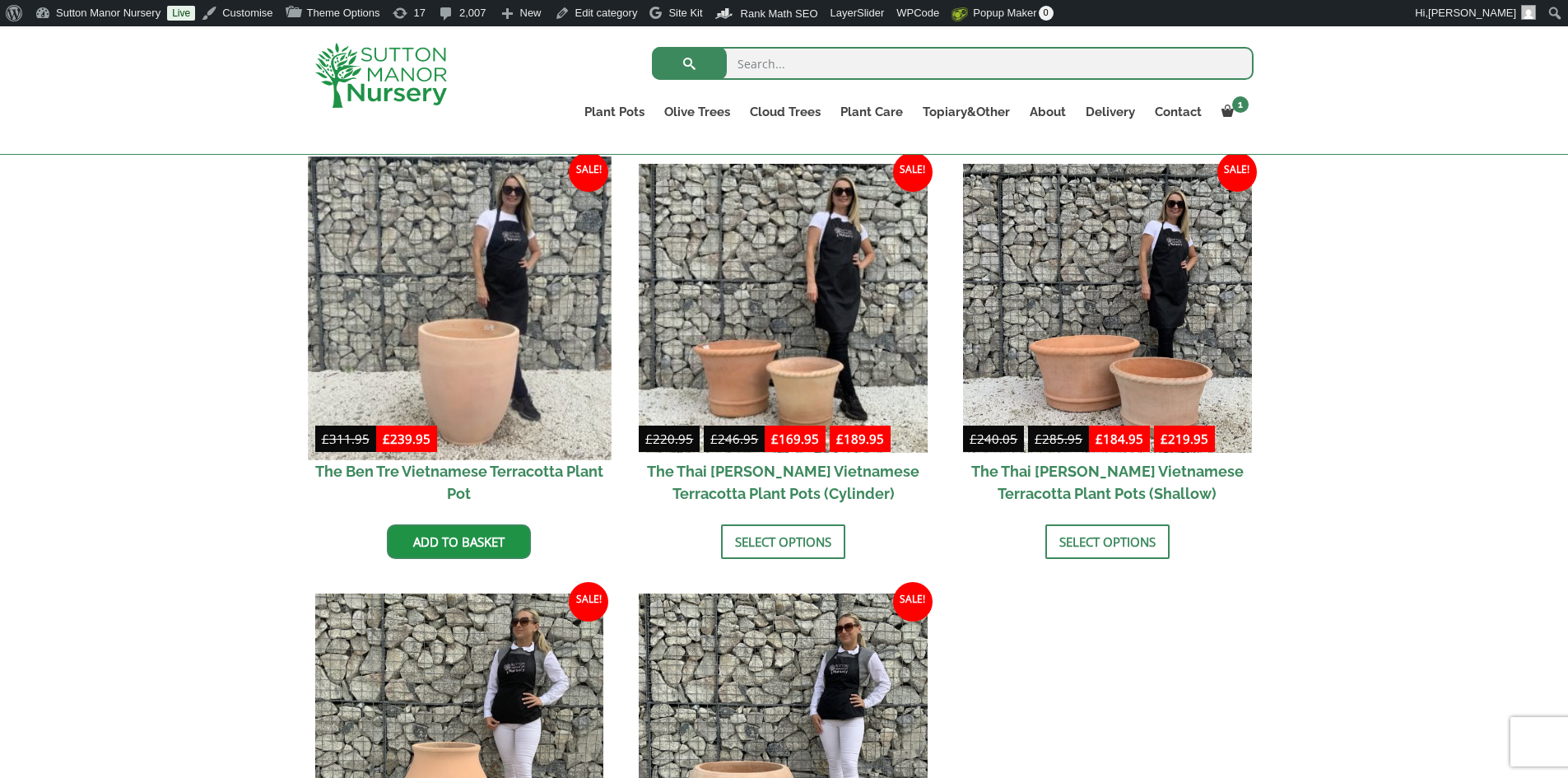
click at [515, 384] on img at bounding box center [459, 308] width 303 height 303
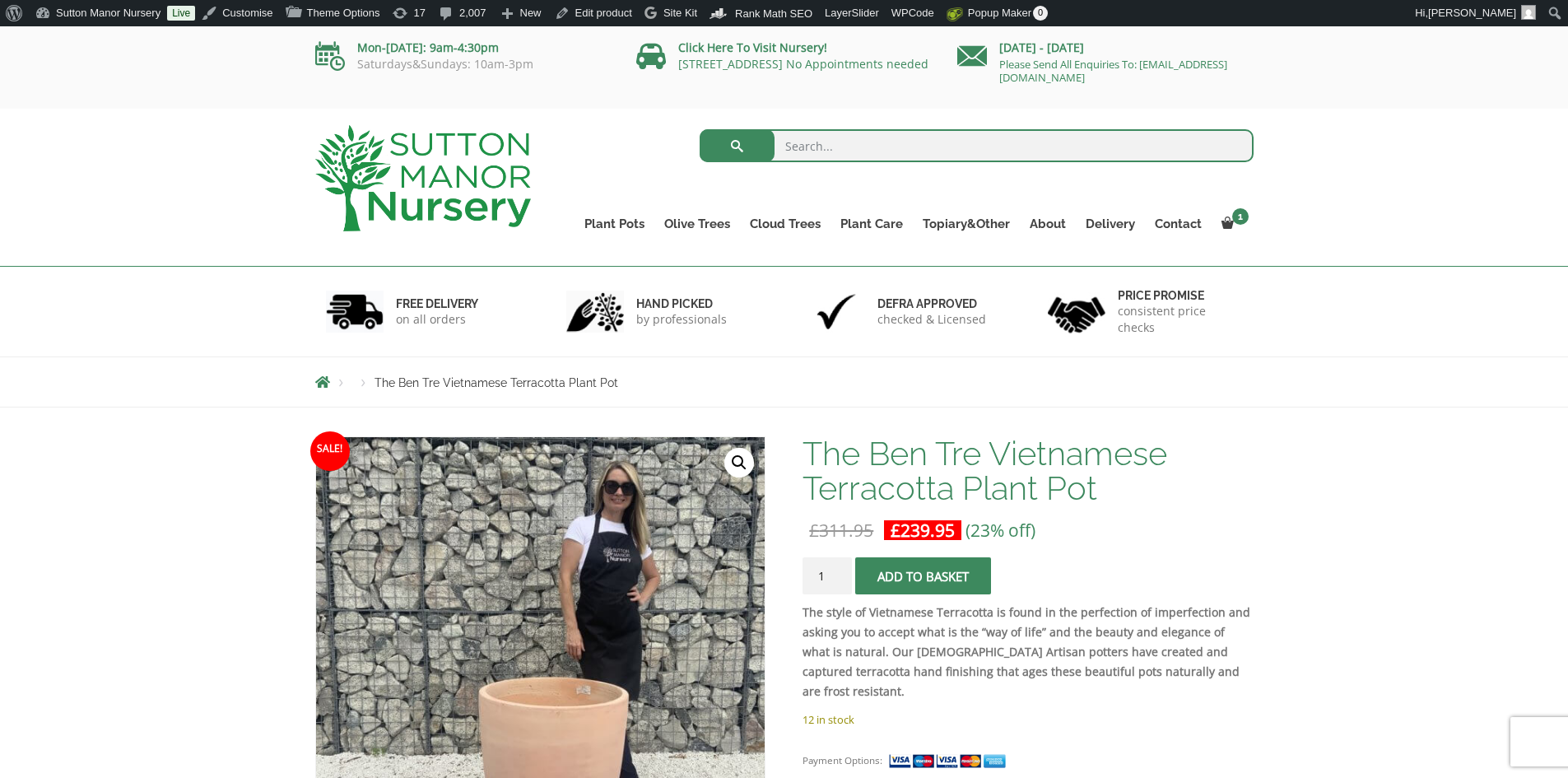
click at [453, 191] on img at bounding box center [423, 178] width 215 height 106
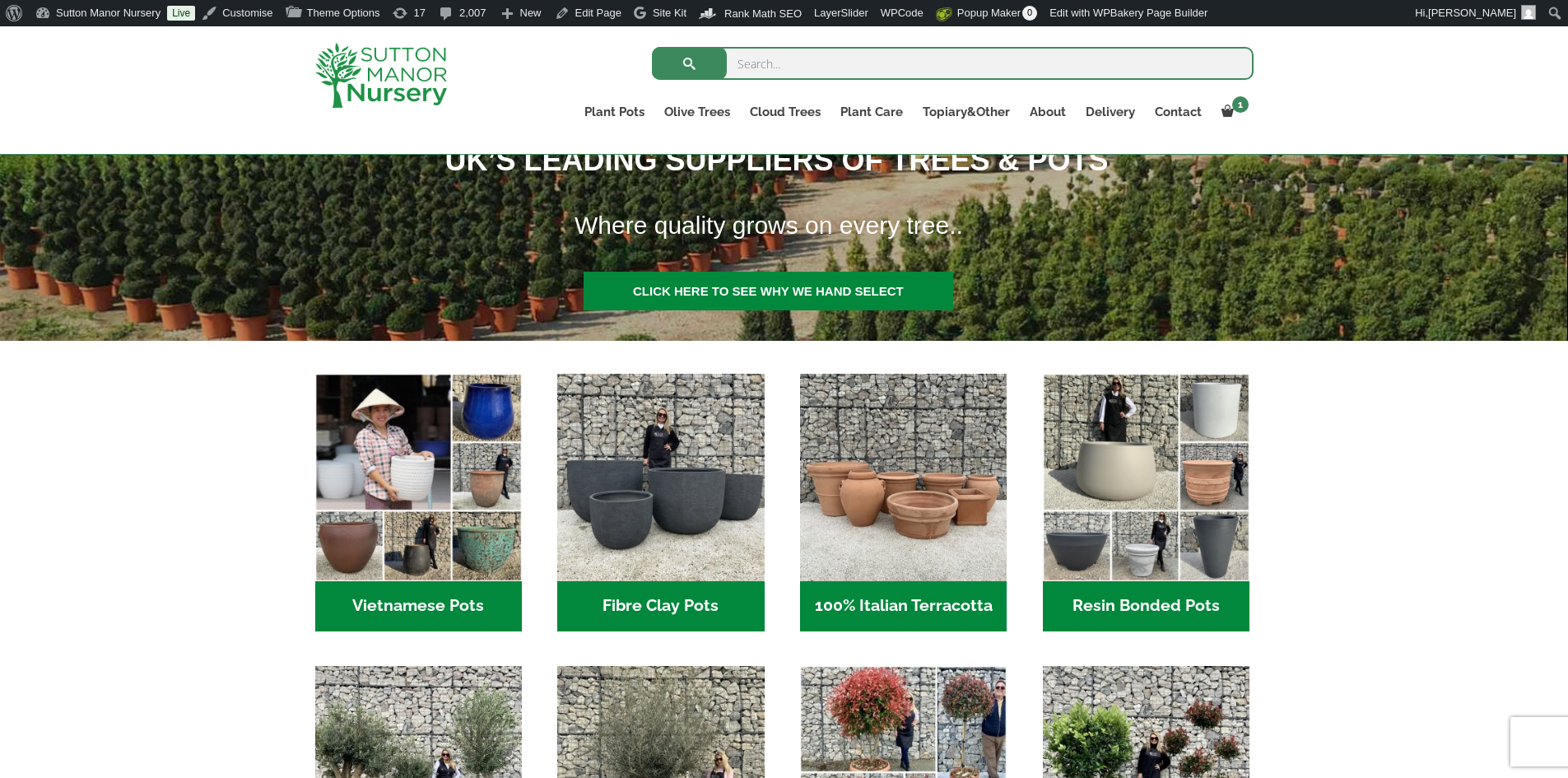
scroll to position [412, 0]
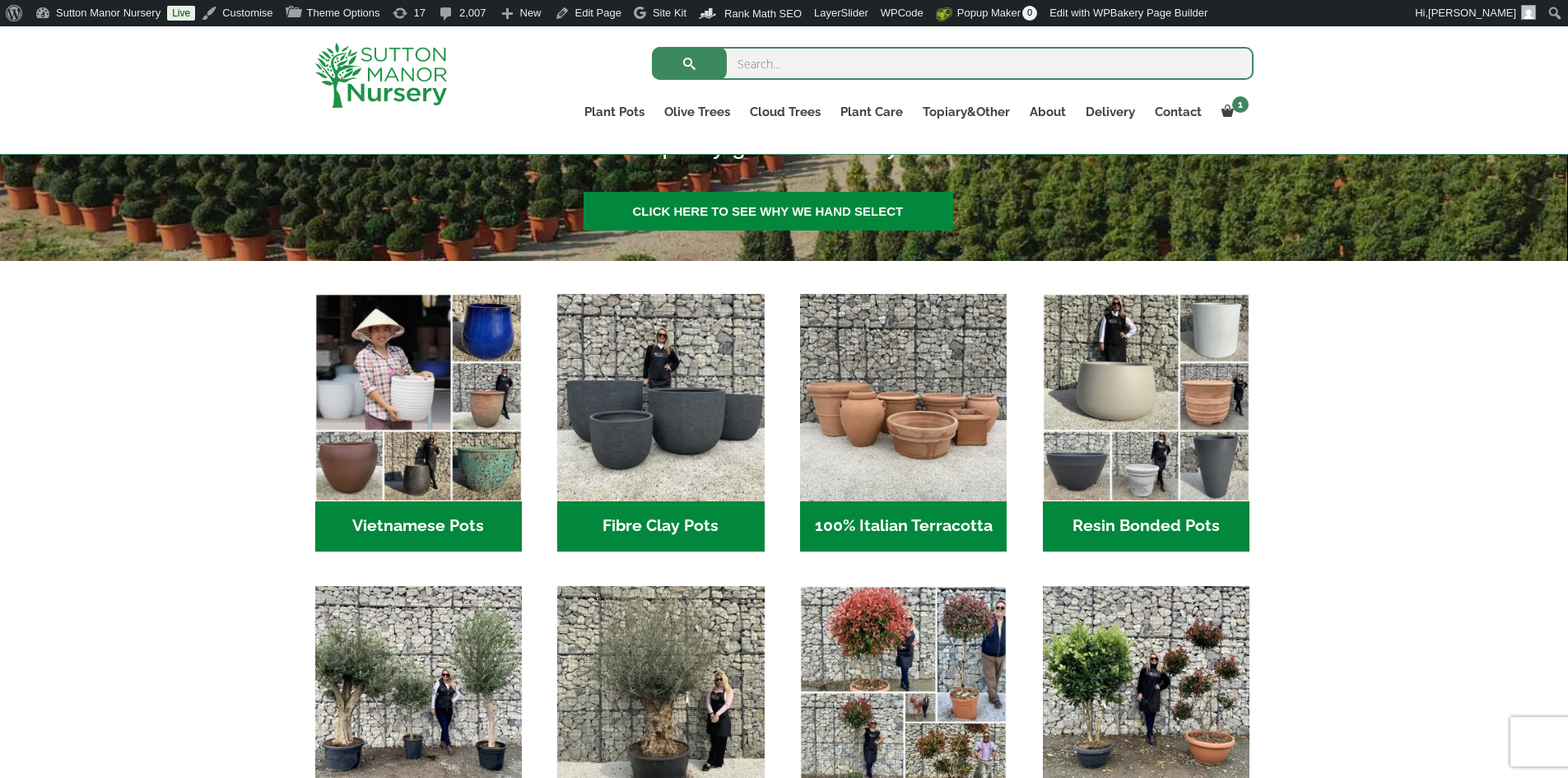
click at [705, 518] on h2 "Fibre Clay Pots (3)" at bounding box center [661, 527] width 206 height 51
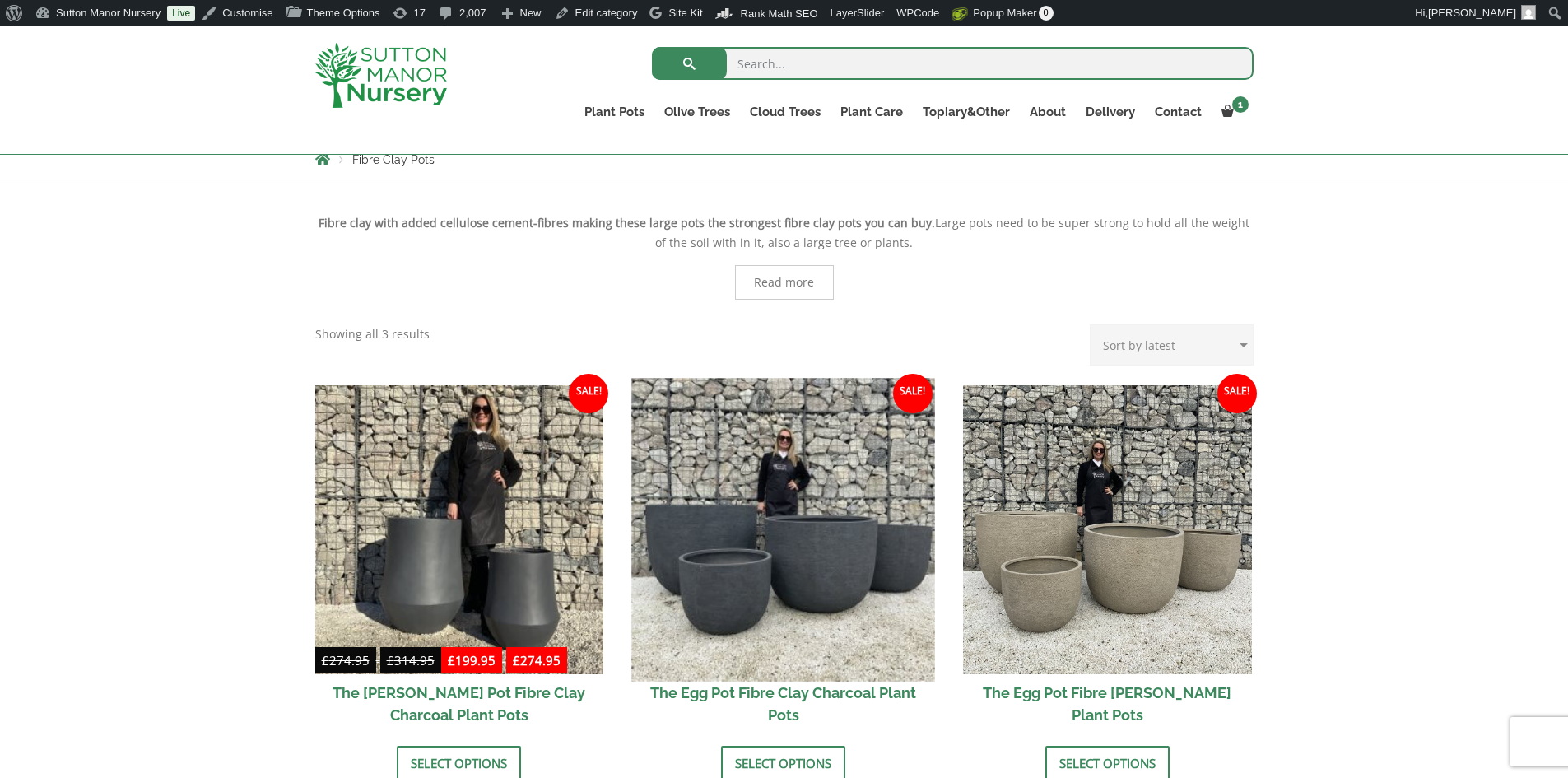
scroll to position [412, 0]
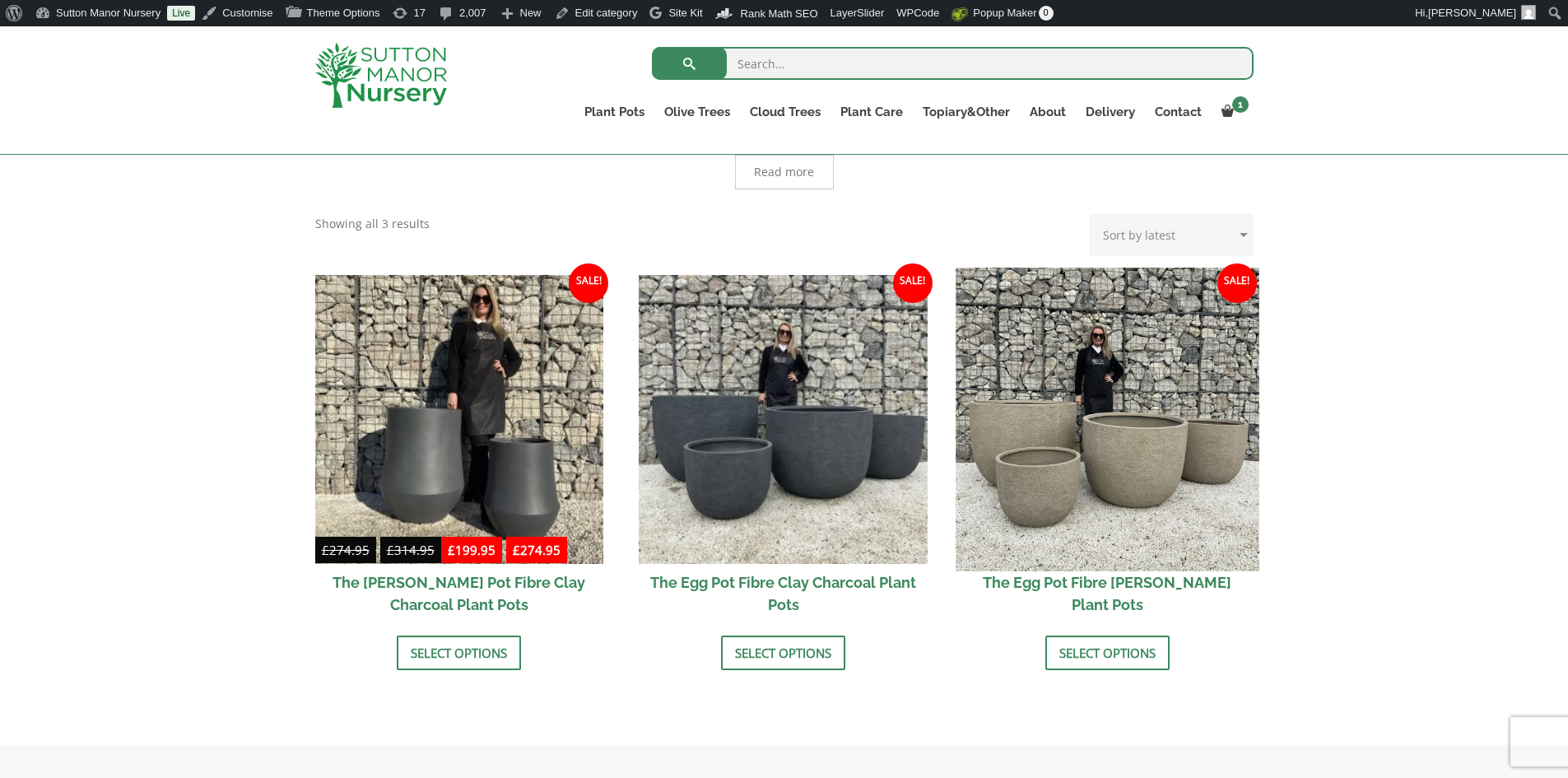
click at [1180, 449] on img at bounding box center [1107, 419] width 303 height 303
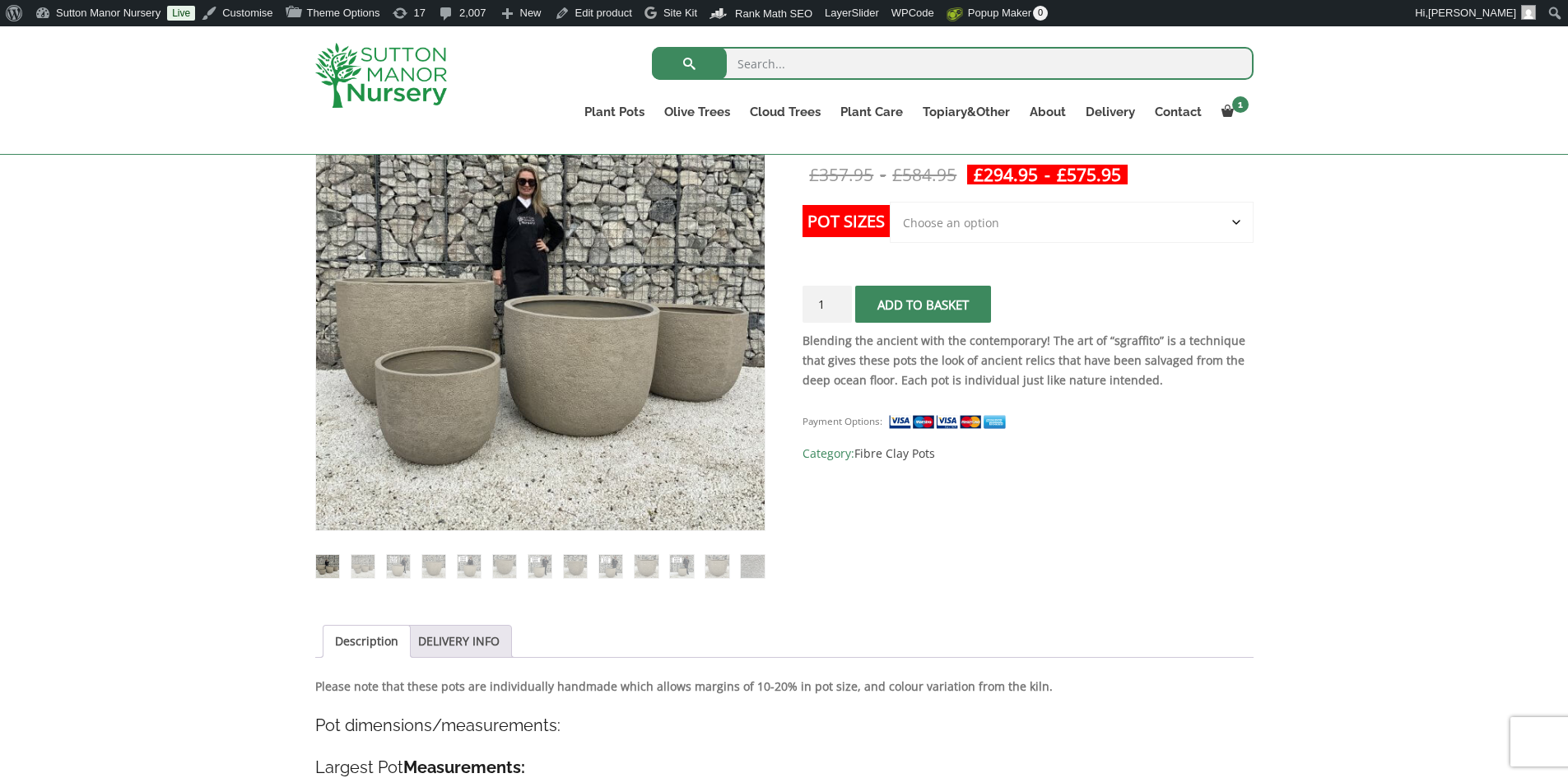
scroll to position [247, 0]
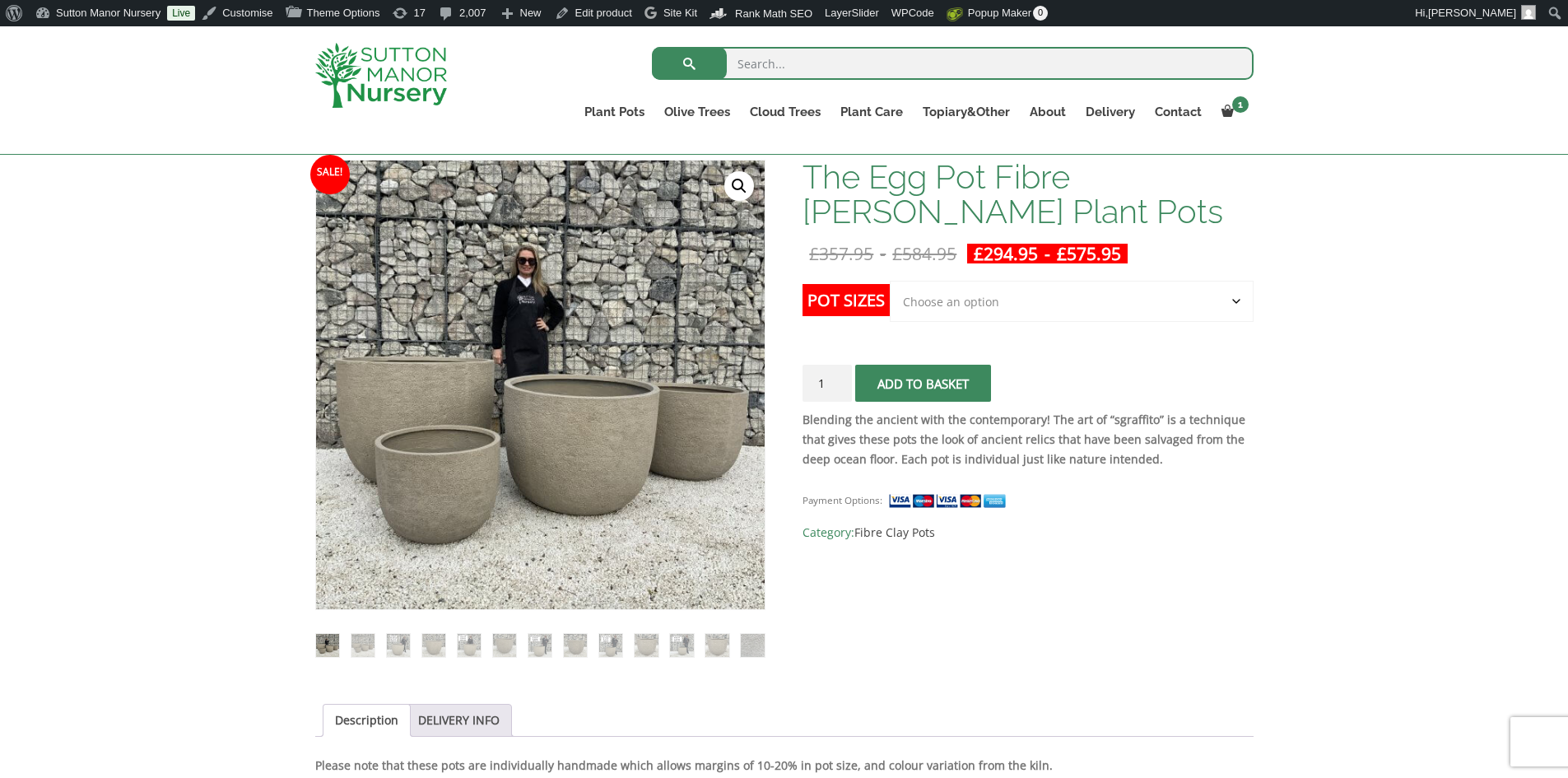
click at [1236, 306] on select "Choose an option Click here to buy the 5th To Largest Pot In The Picture Click …" at bounding box center [1071, 301] width 363 height 41
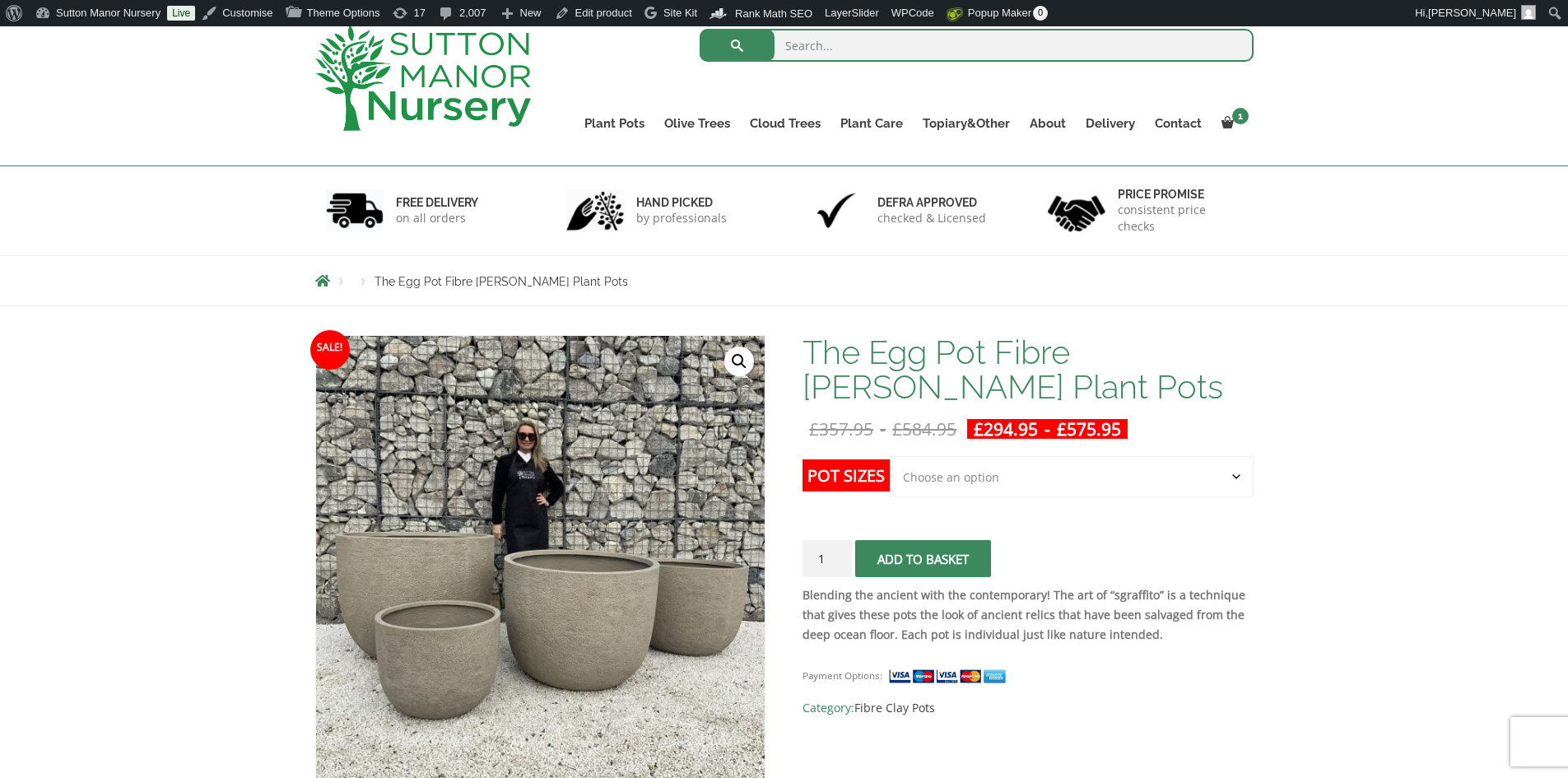
scroll to position [0, 0]
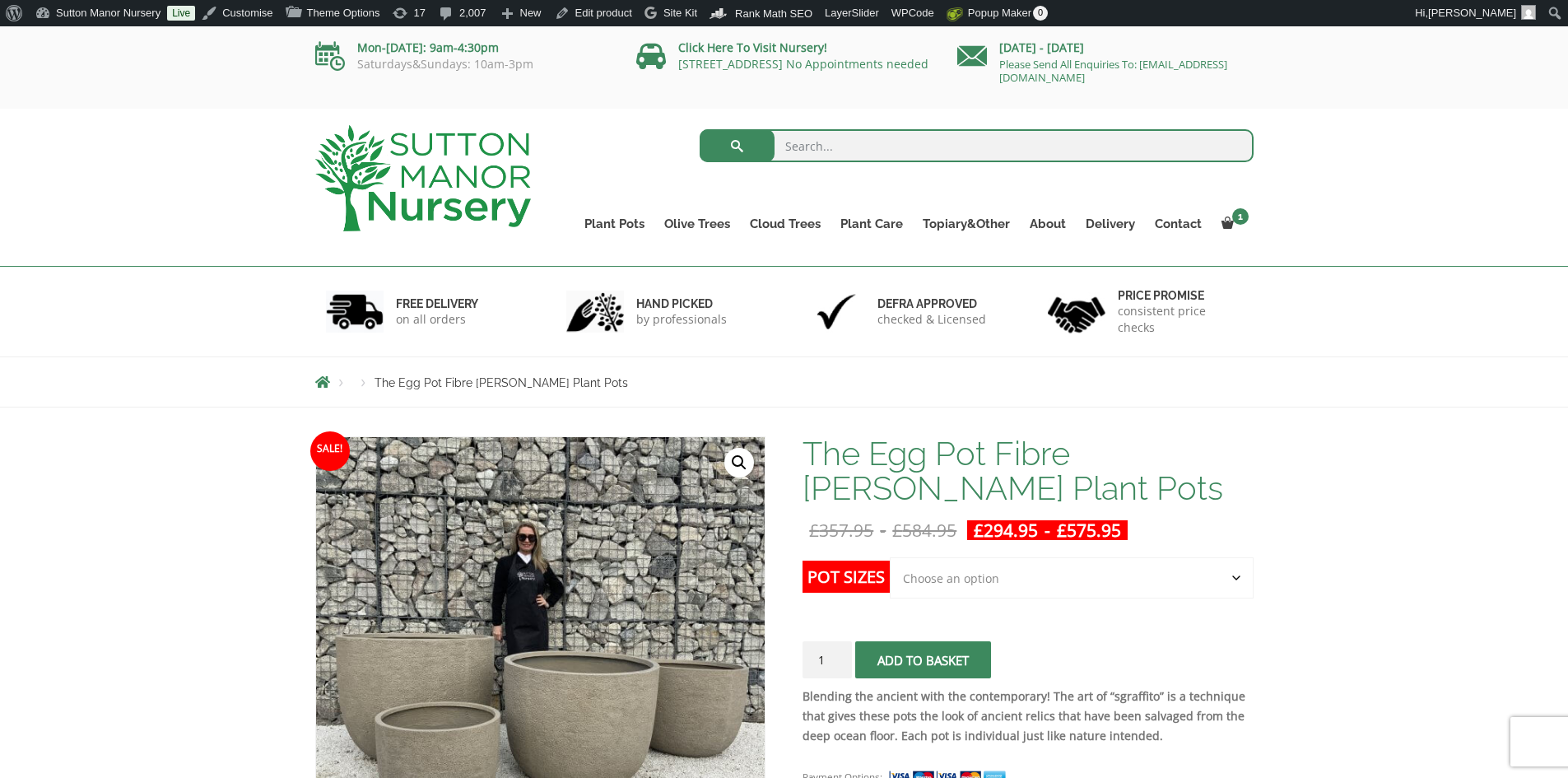
click at [462, 195] on img at bounding box center [423, 178] width 215 height 106
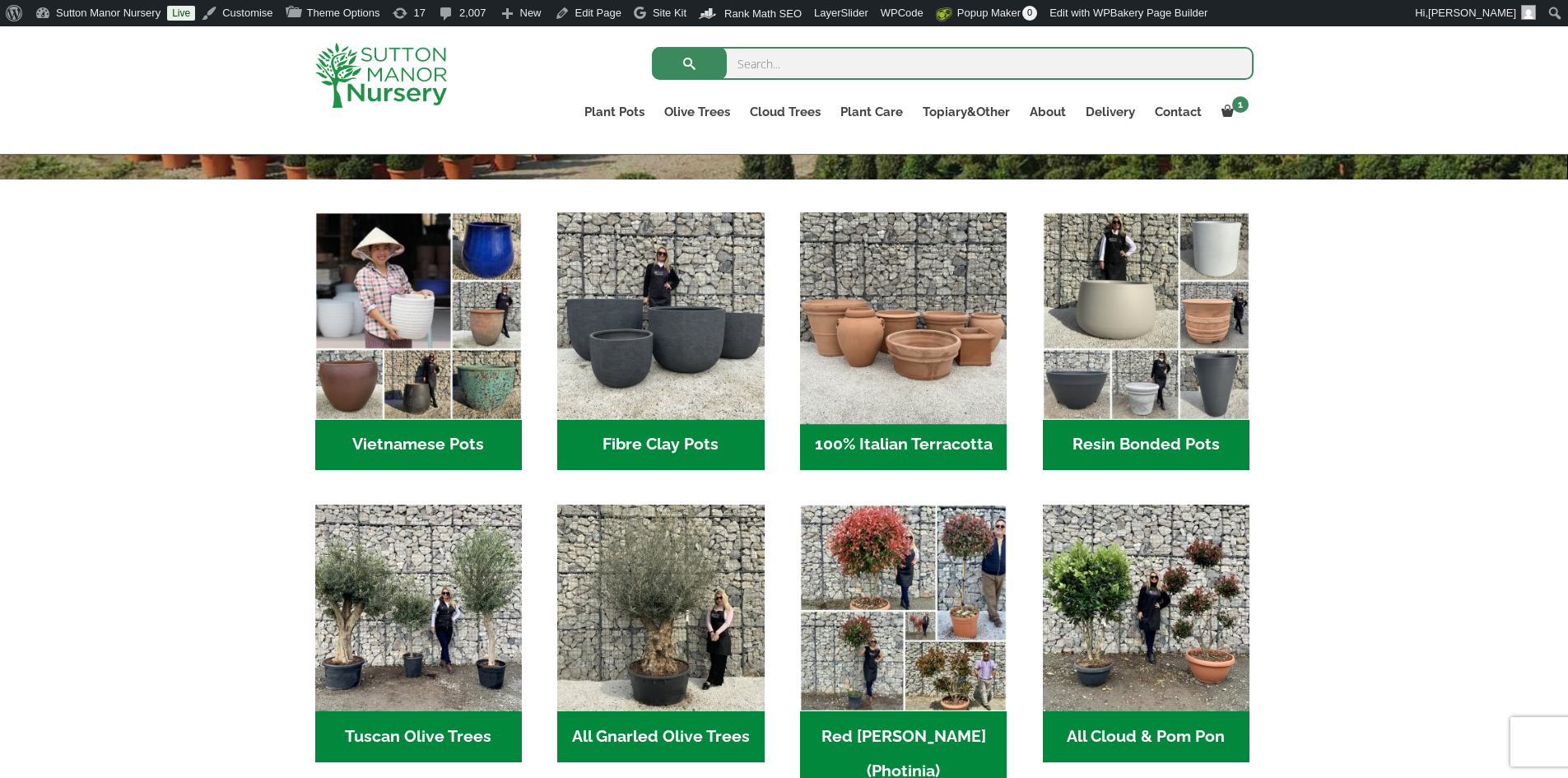
scroll to position [494, 0]
click at [466, 441] on h2 "Vietnamese Pots (55)" at bounding box center [419, 445] width 206 height 51
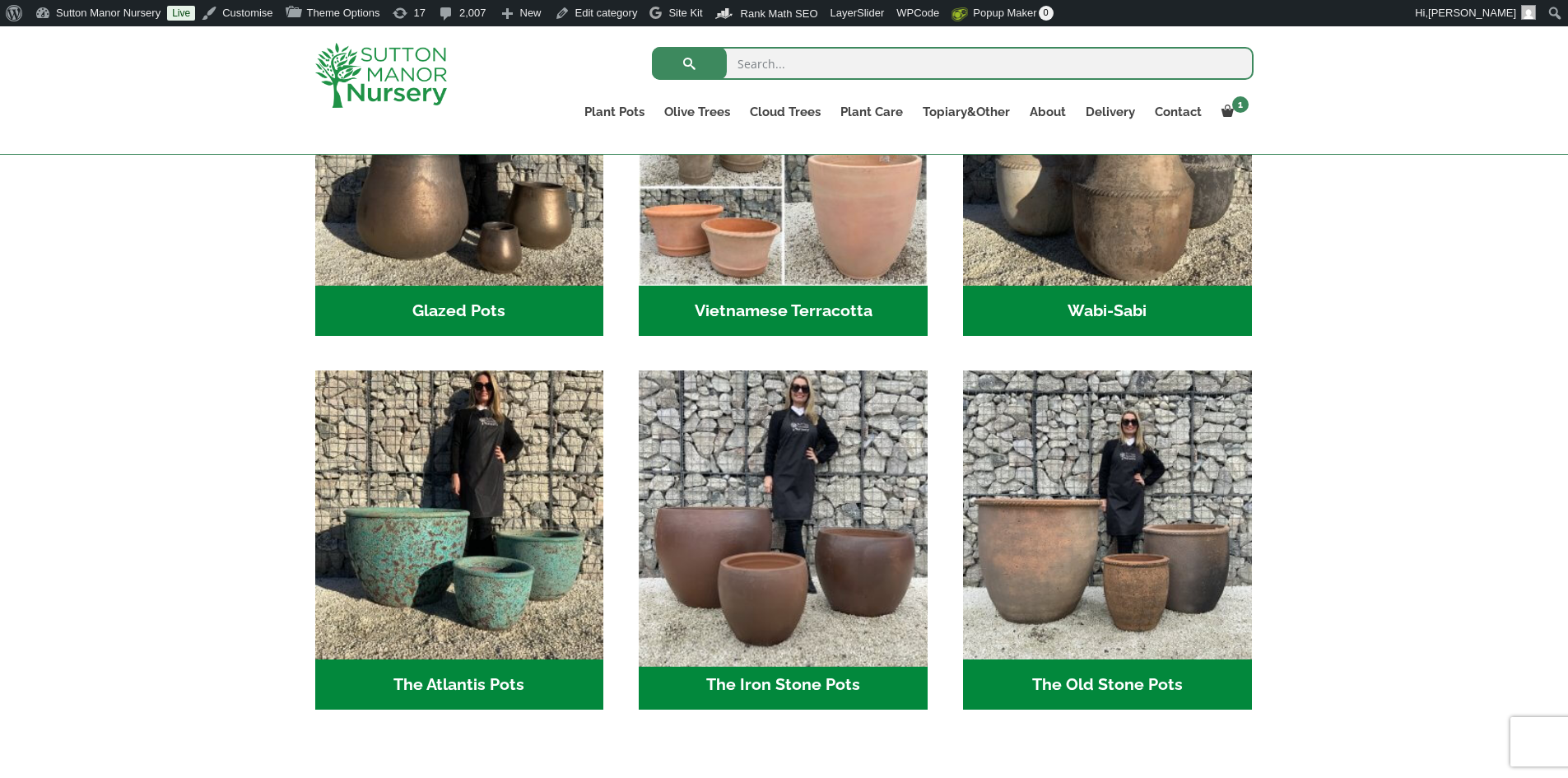
scroll to position [741, 0]
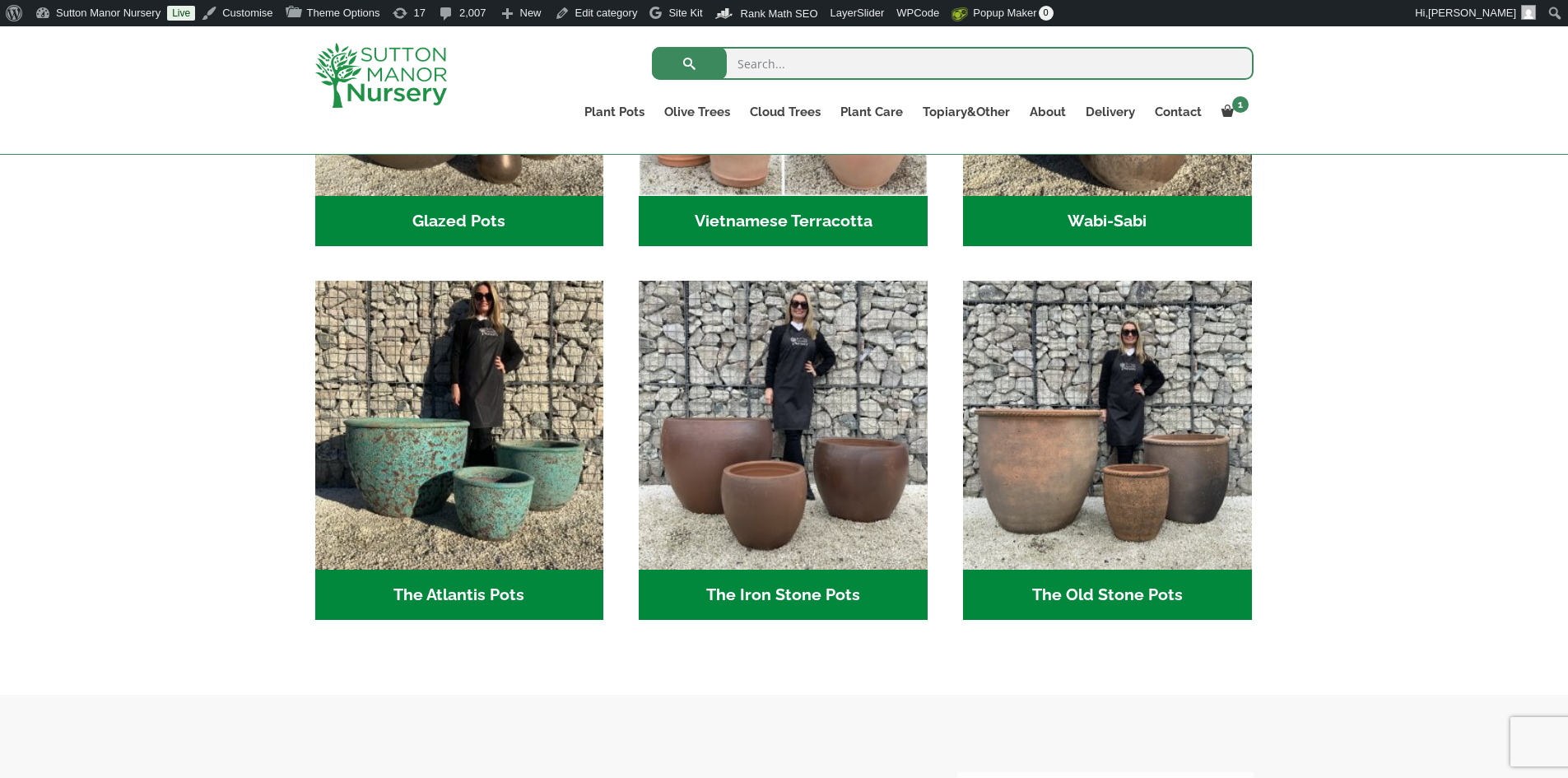
click at [526, 606] on h2 "The Atlantis Pots (11)" at bounding box center [460, 595] width 289 height 51
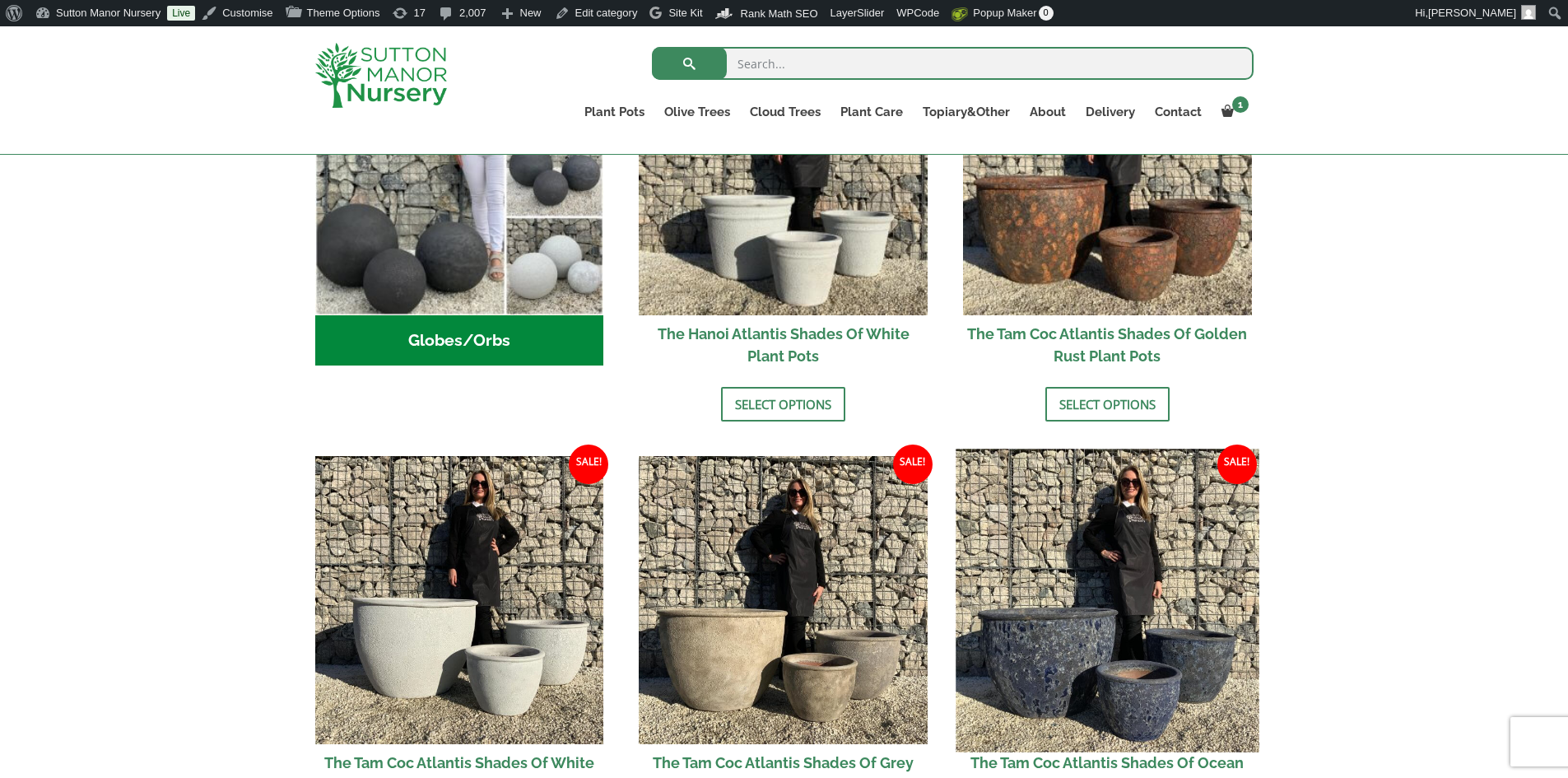
scroll to position [494, 0]
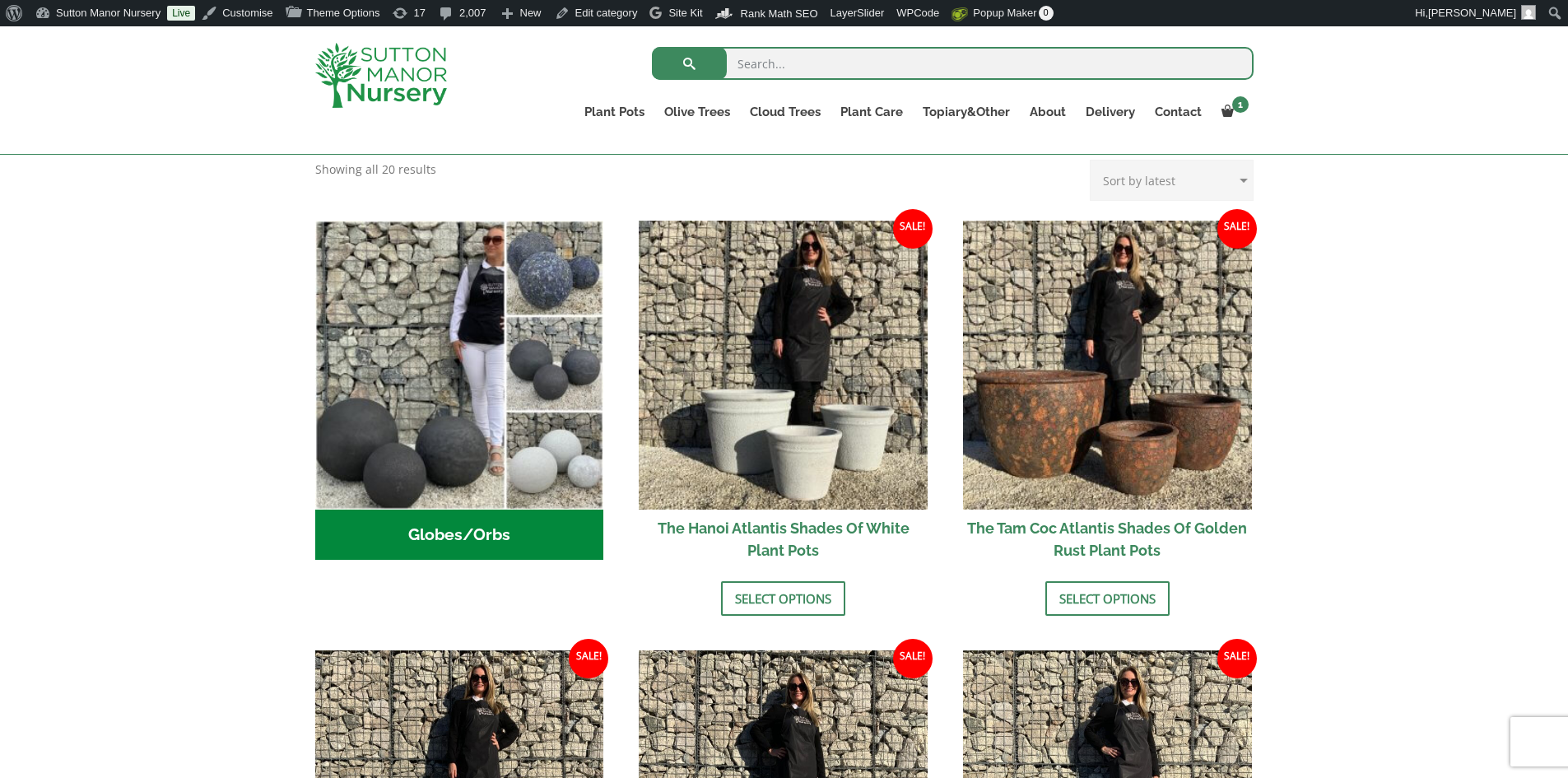
click at [508, 540] on h2 "Globes/Orbs (3)" at bounding box center [460, 535] width 289 height 51
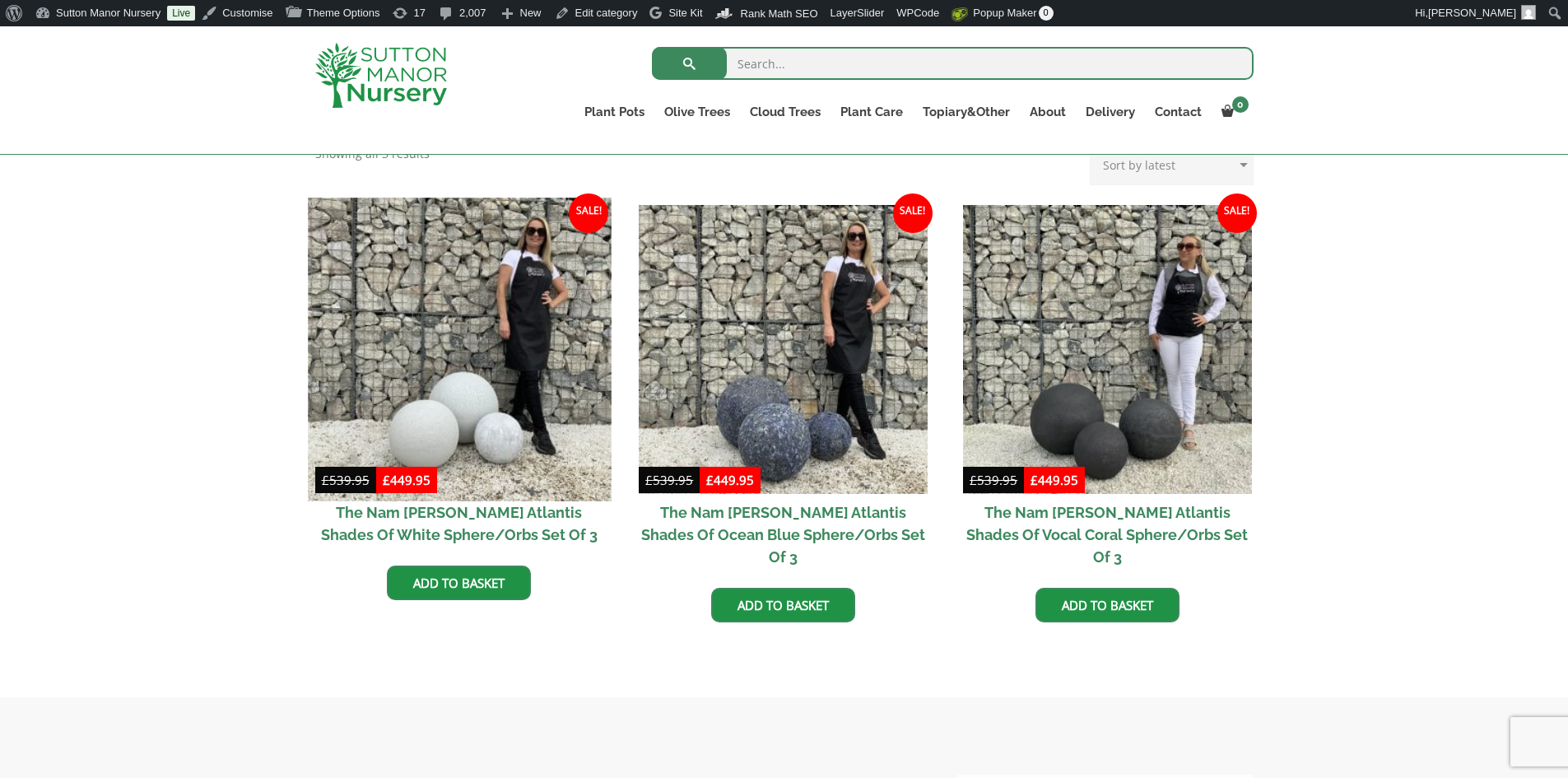
scroll to position [412, 0]
